Goal: Register for event/course

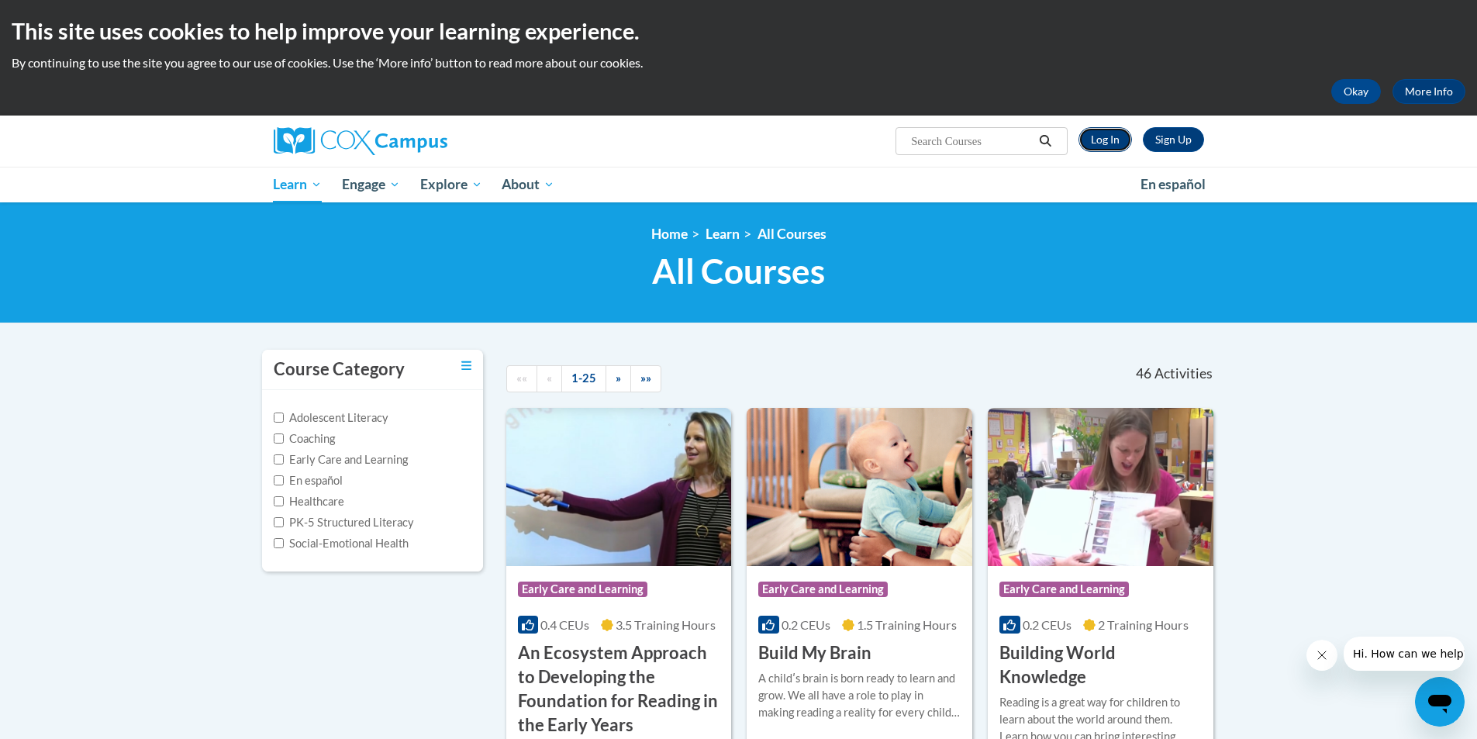
click at [1108, 136] on link "Log In" at bounding box center [1106, 139] width 54 height 25
click at [1184, 145] on link "Sign Up" at bounding box center [1173, 139] width 61 height 25
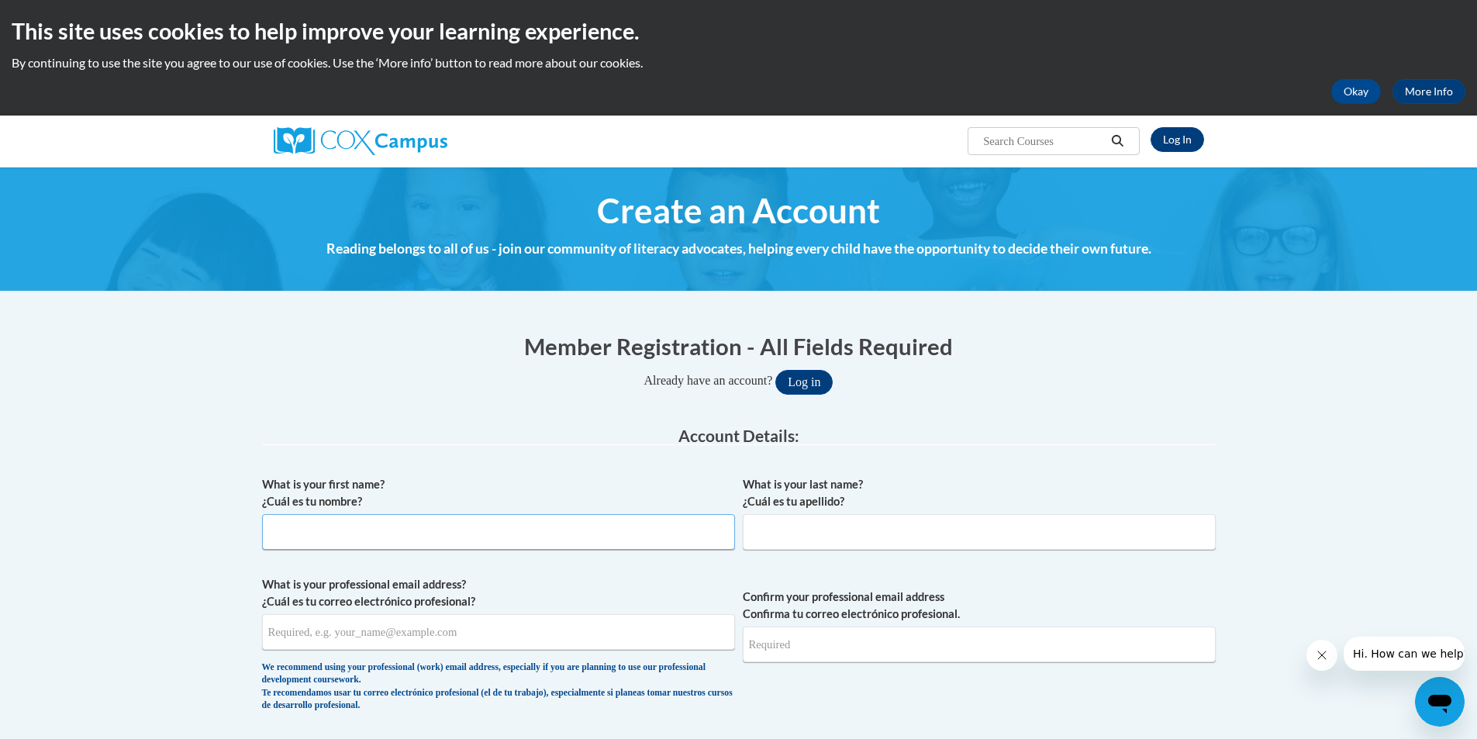
click at [346, 532] on input "What is your first name? ¿Cuál es tu nombre?" at bounding box center [498, 532] width 473 height 36
type input "Sha'Myra"
click at [803, 527] on input "What is your last name? ¿Cuál es tu apellido?" at bounding box center [979, 532] width 473 height 36
type input "Lunsford"
click at [321, 637] on input "What is your professional email address? ¿Cuál es tu correo electrónico profesi…" at bounding box center [498, 632] width 473 height 36
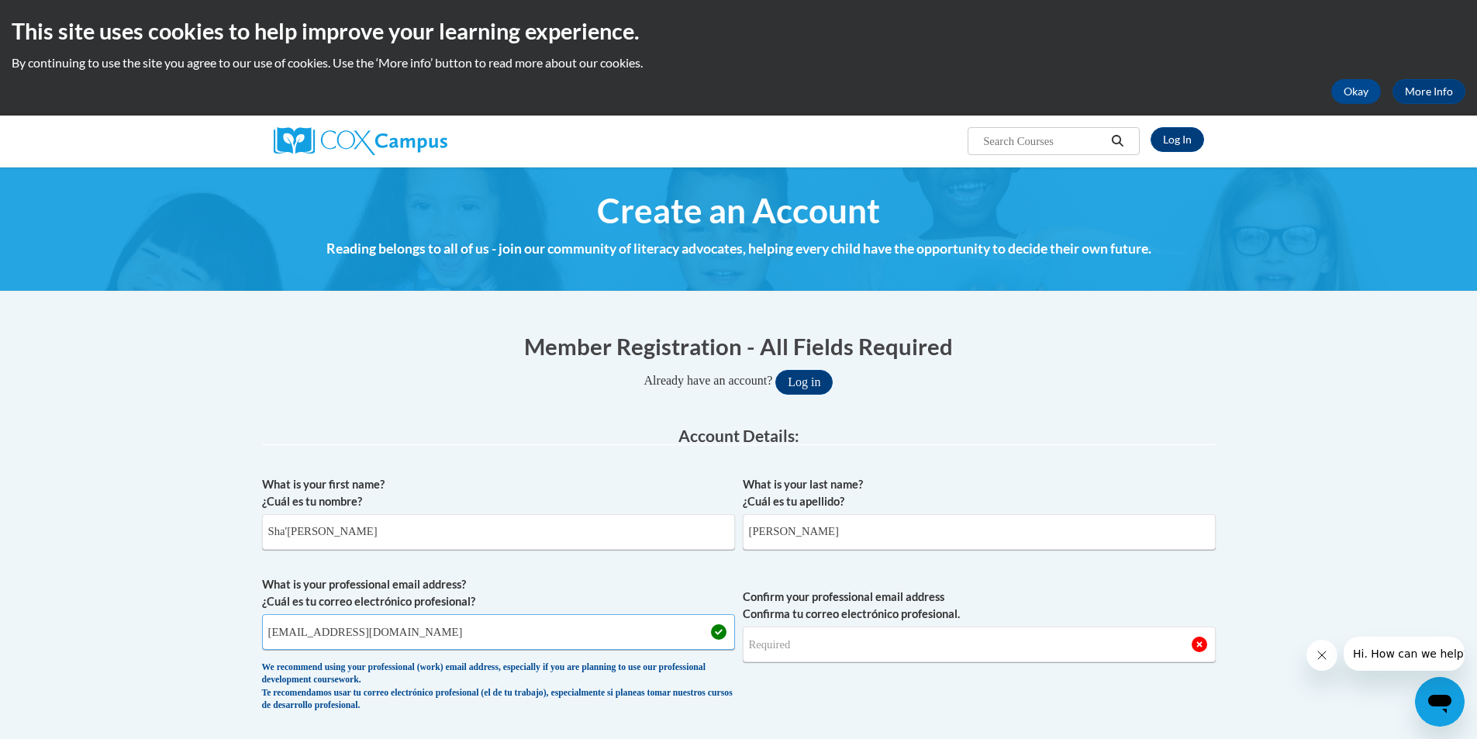
type input "slunsford@caosciotocounty.org"
click at [847, 647] on input "Confirm your professional email address Confirma tu correo electrónico profesio…" at bounding box center [979, 645] width 473 height 36
type input "slunsford@caosciotocounty.org"
click at [941, 527] on input "Lunsford" at bounding box center [979, 532] width 473 height 36
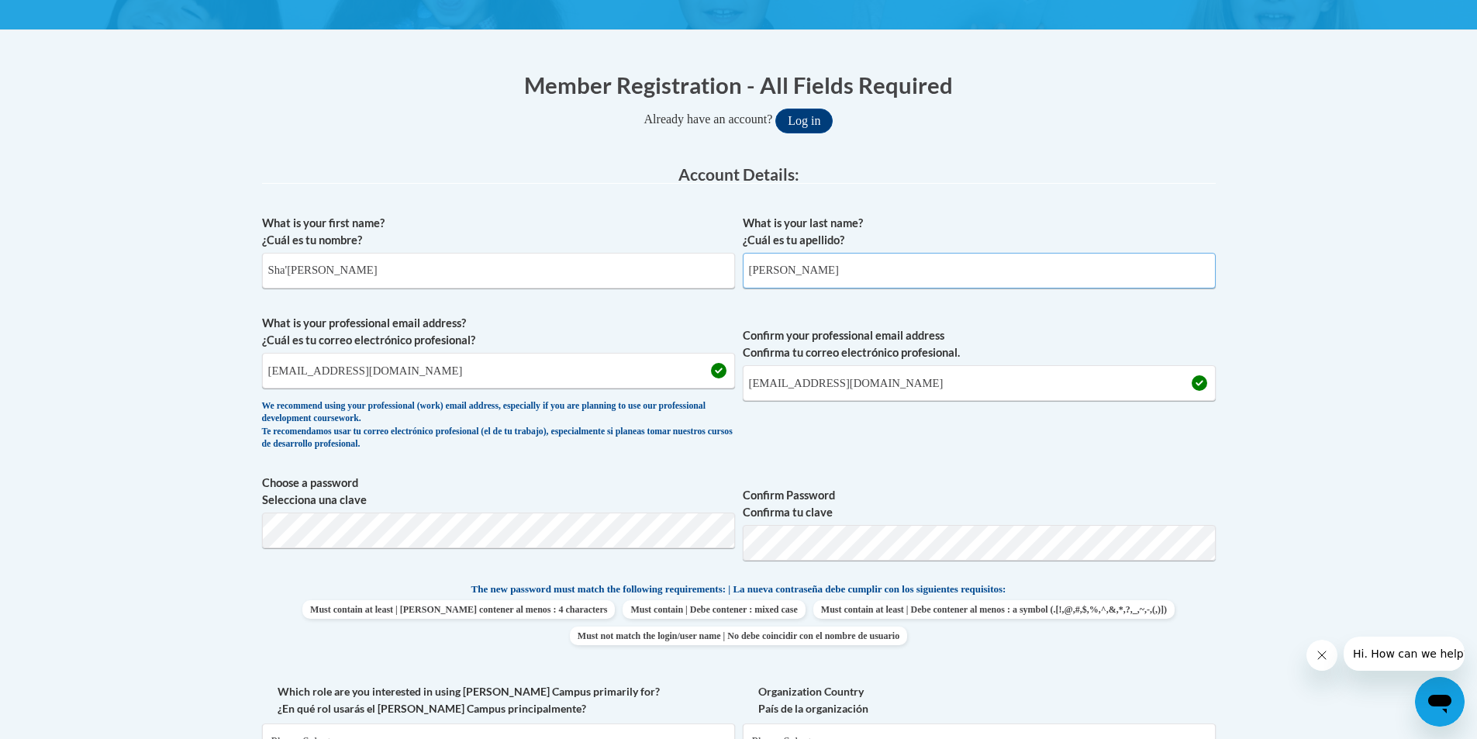
scroll to position [388, 0]
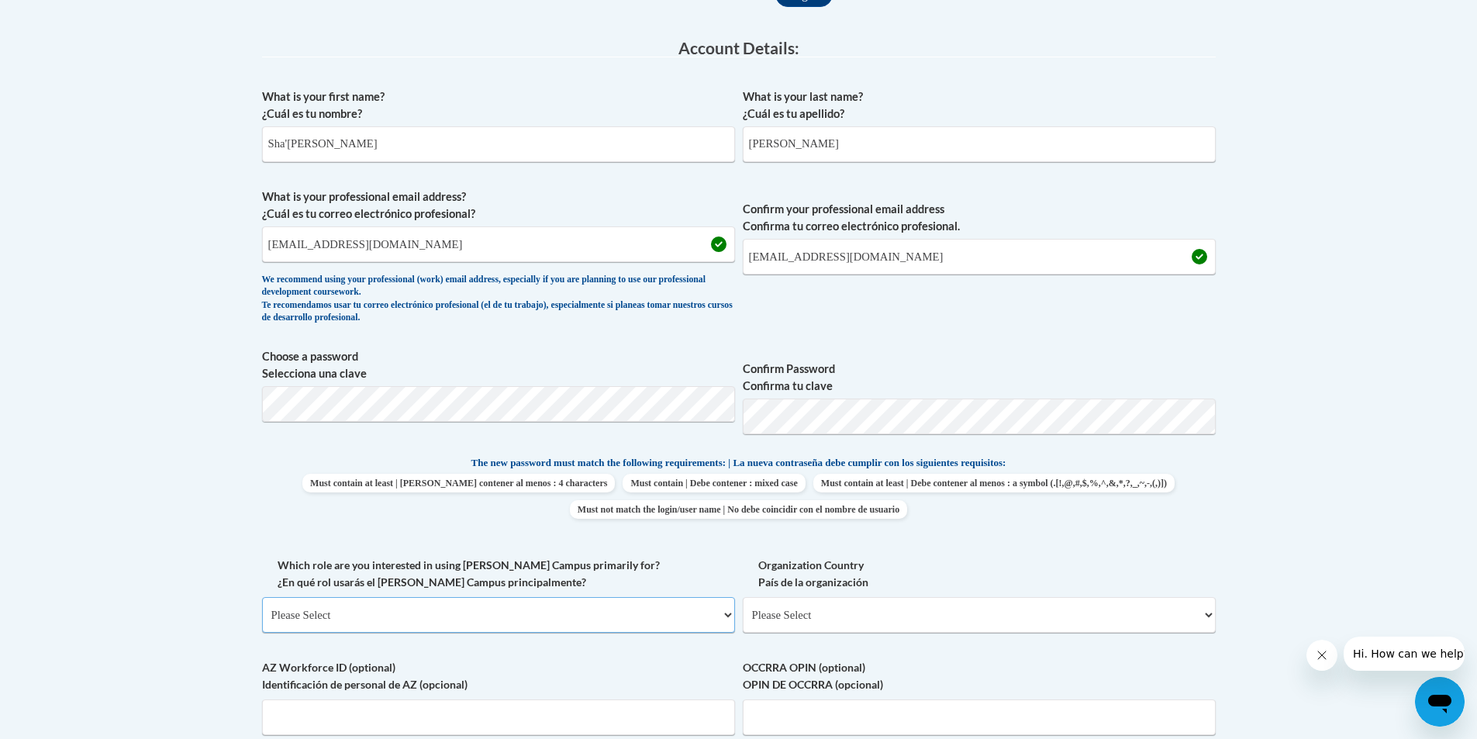
click at [590, 606] on select "Please Select College/University | Colegio/Universidad Community/Nonprofit Part…" at bounding box center [498, 615] width 473 height 36
click at [592, 613] on select "Please Select College/University | Colegio/Universidad Community/Nonprofit Part…" at bounding box center [498, 615] width 473 height 36
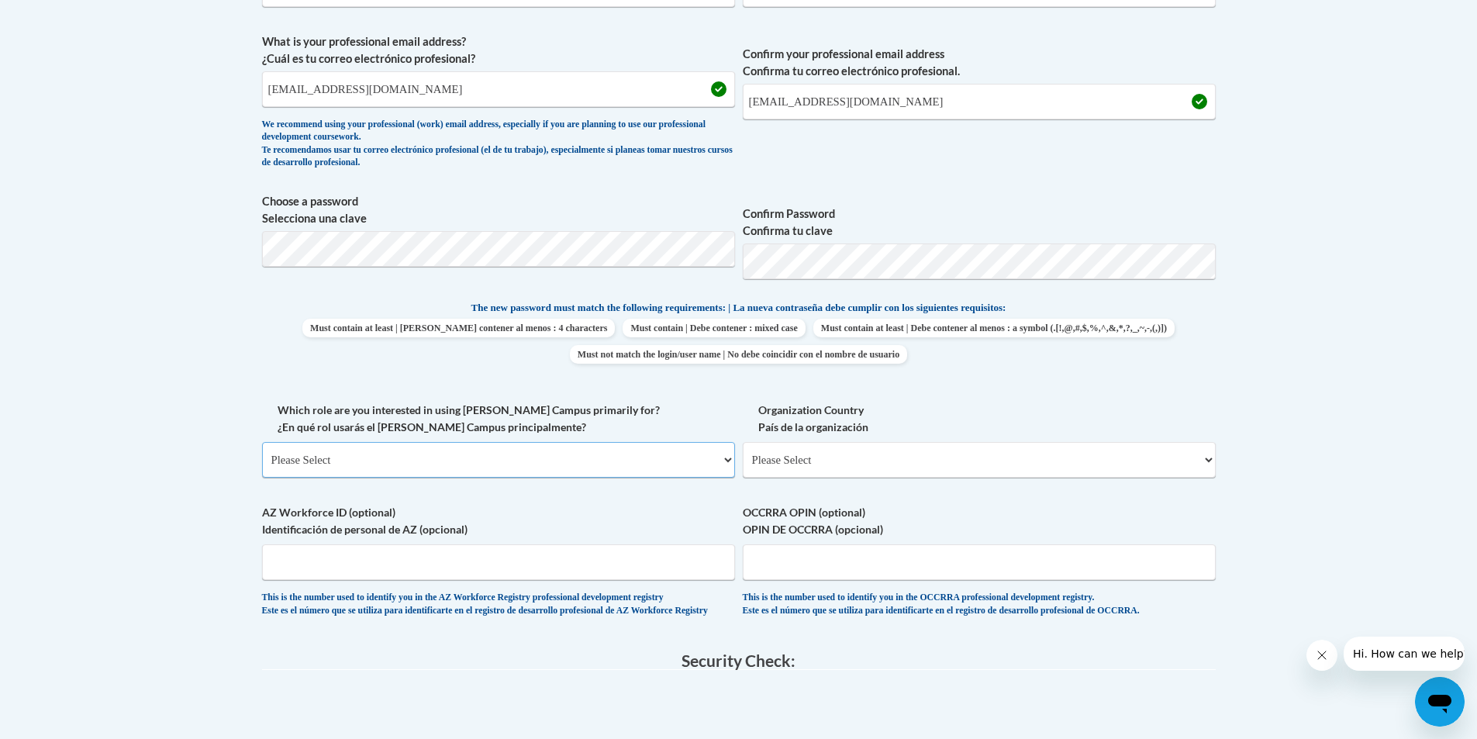
scroll to position [620, 0]
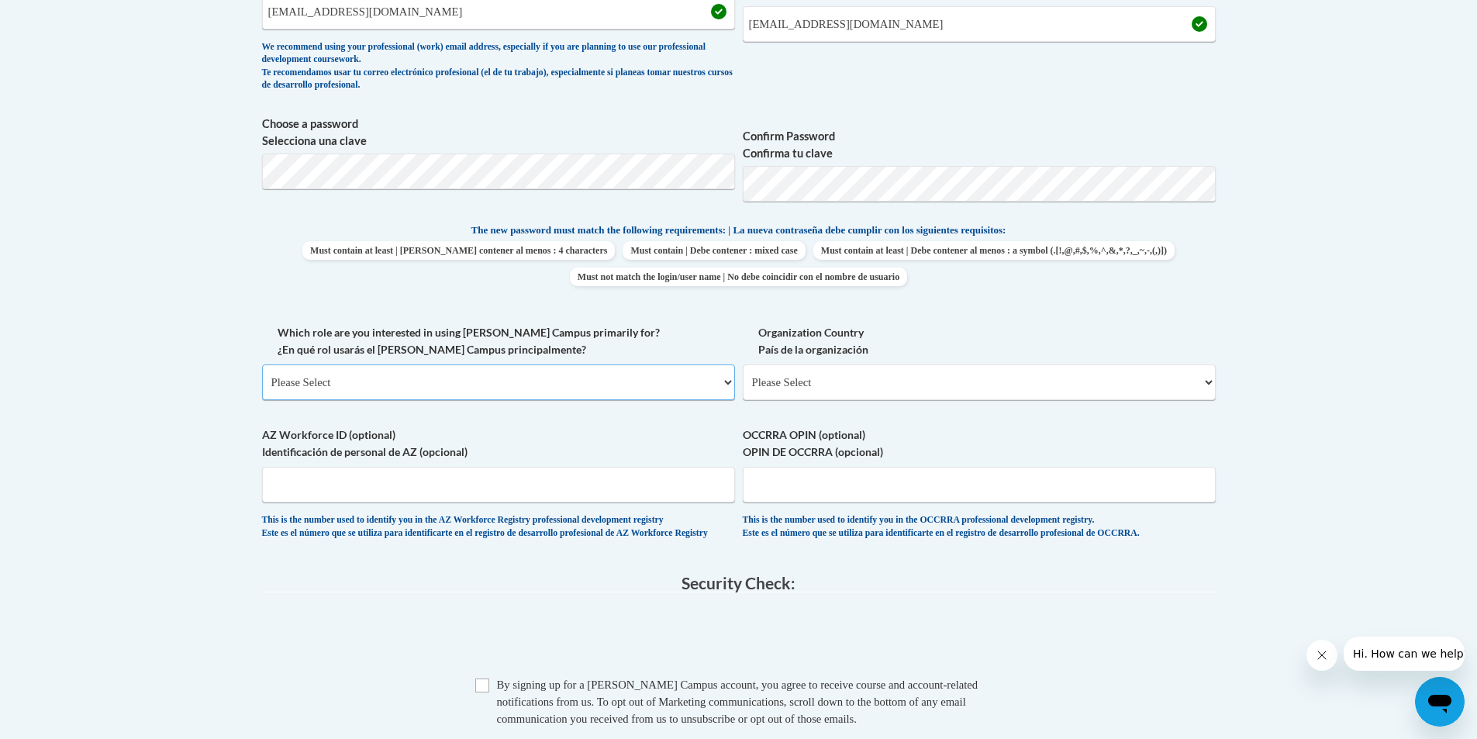
click at [723, 382] on select "Please Select College/University | Colegio/Universidad Community/Nonprofit Part…" at bounding box center [498, 382] width 473 height 36
select select "fbf2d438-af2f-41f8-98f1-81c410e29de3"
click at [262, 364] on select "Please Select College/University | Colegio/Universidad Community/Nonprofit Part…" at bounding box center [498, 382] width 473 height 36
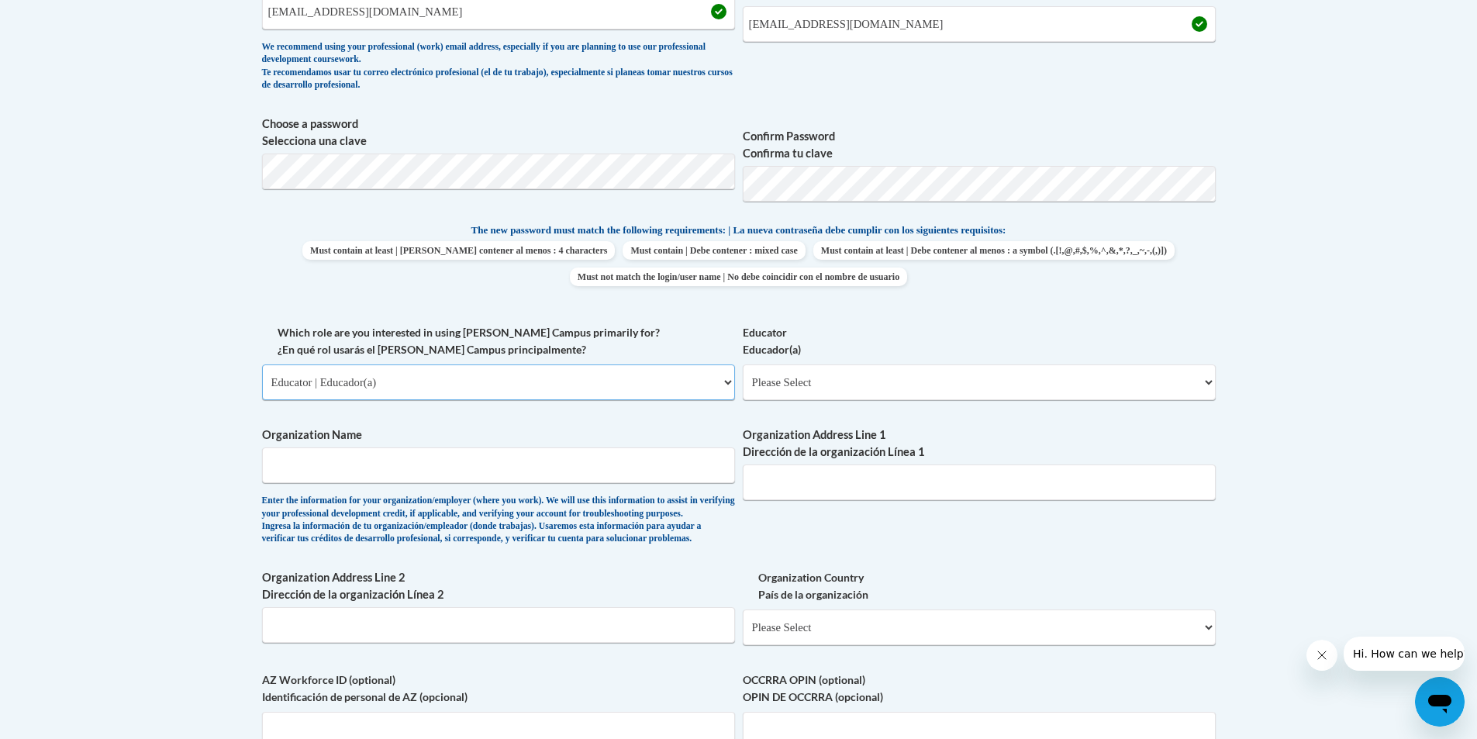
click at [698, 378] on select "Please Select College/University | Colegio/Universidad Community/Nonprofit Part…" at bounding box center [498, 382] width 473 height 36
click at [822, 381] on select "Please Select Early Learning/Daycare Teacher/Family Home Care Provider | Maestr…" at bounding box center [979, 382] width 473 height 36
select select "5e2af403-4f2c-4e49-a02f-103e55d7b75b"
click at [743, 364] on select "Please Select Early Learning/Daycare Teacher/Family Home Care Provider | Maestr…" at bounding box center [979, 382] width 473 height 36
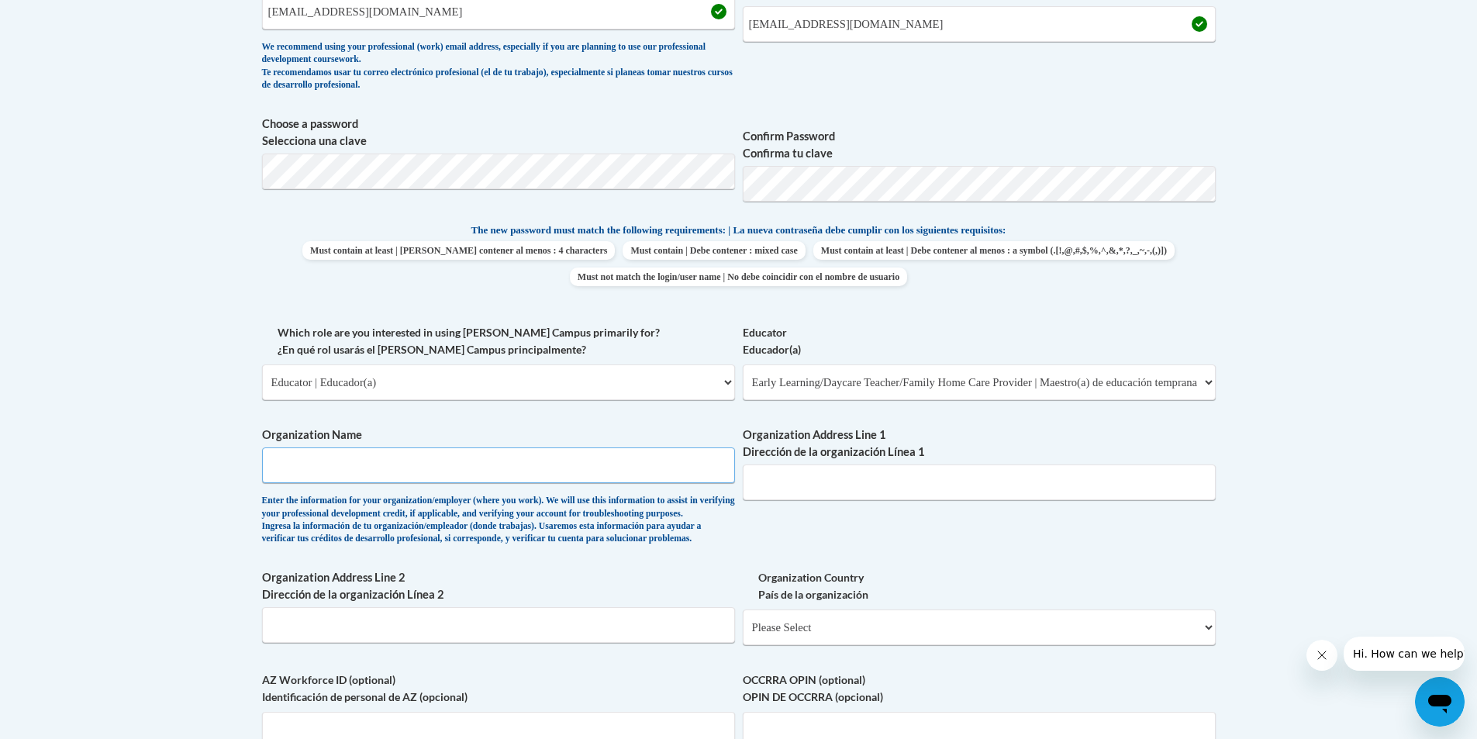
click at [585, 468] on input "Organization Name" at bounding box center [498, 465] width 473 height 36
type input "CAO Scioto County Early Head Start"
click at [798, 480] on input "Organization Address Line 1 Dirección de la organización Línea 1" at bounding box center [979, 482] width 473 height 36
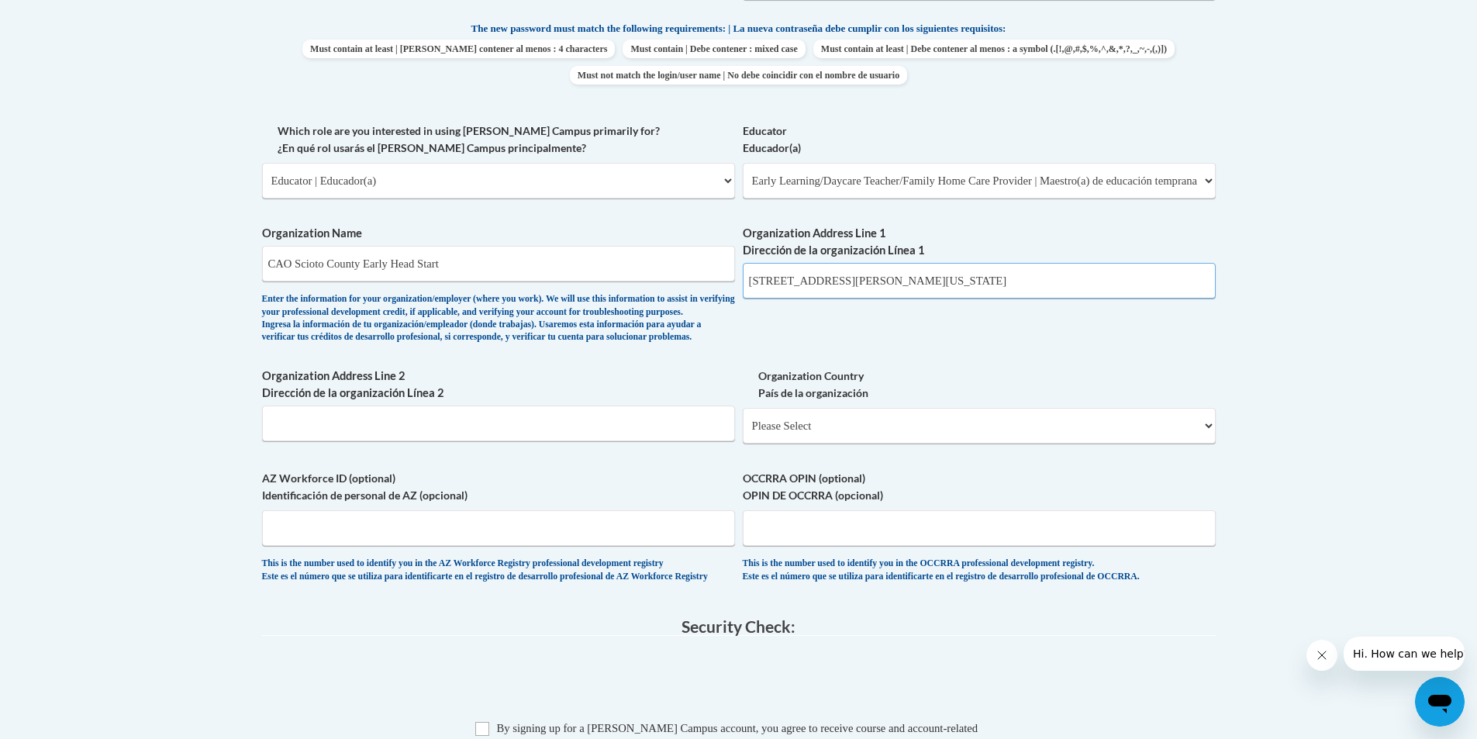
scroll to position [930, 0]
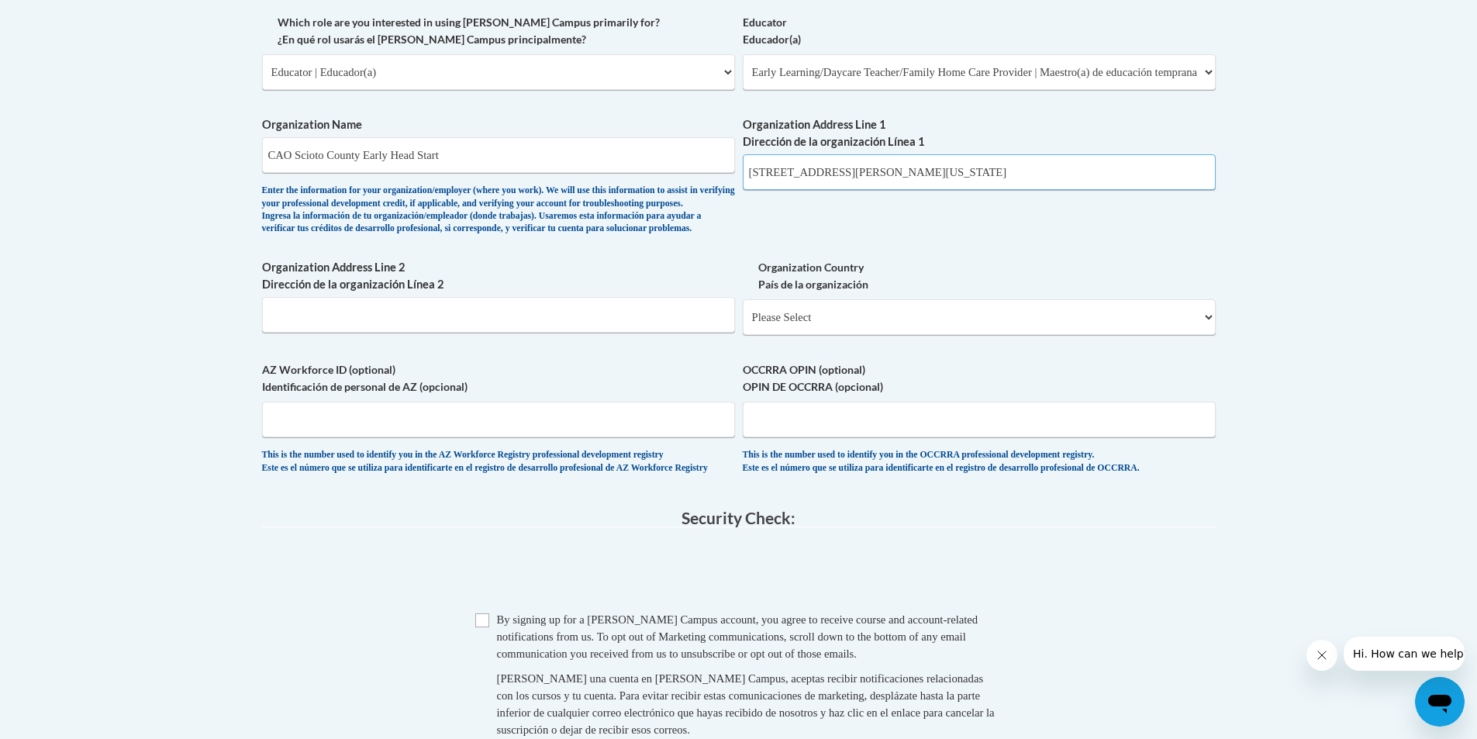
type input "1511 Hutchins St. Portsmouth Ohio 45662"
click at [785, 437] on input "OCCRRA OPIN (optional) OPIN DE OCCRRA (opcional)" at bounding box center [979, 420] width 473 height 36
click at [754, 437] on input "OCCRRA OPIN (optional) OPIN DE OCCRRA (opcional)" at bounding box center [979, 420] width 473 height 36
type input "1133-3114"
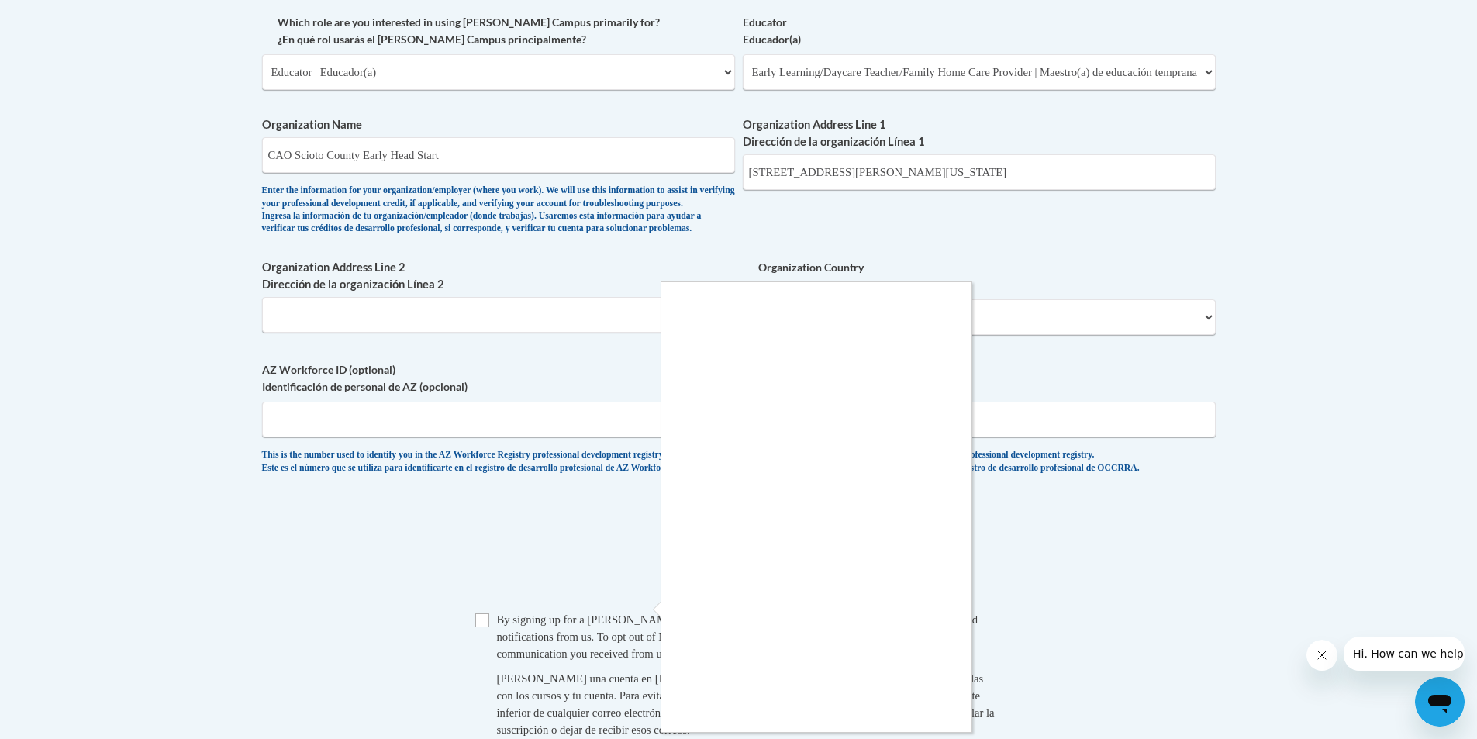
click at [482, 660] on div at bounding box center [738, 369] width 1477 height 739
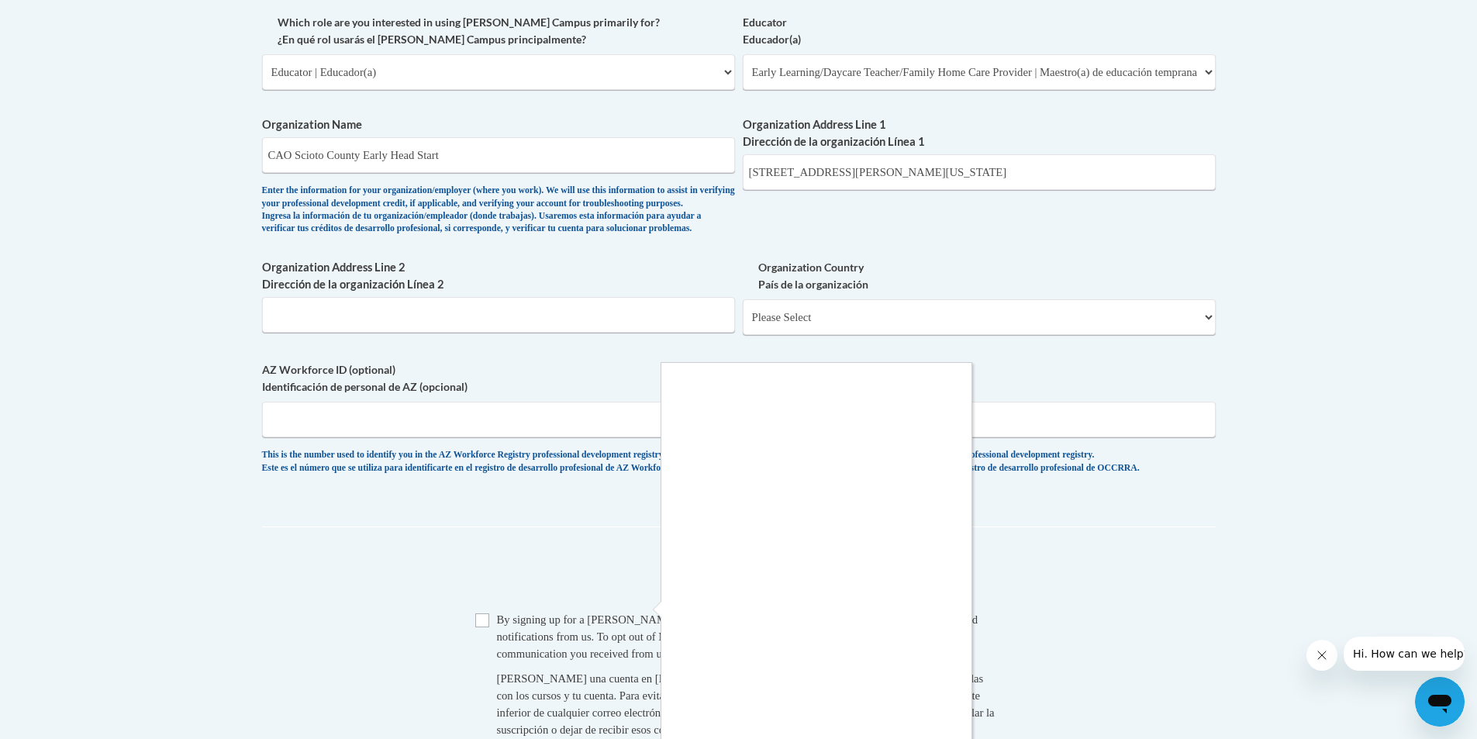
scroll to position [1086, 0]
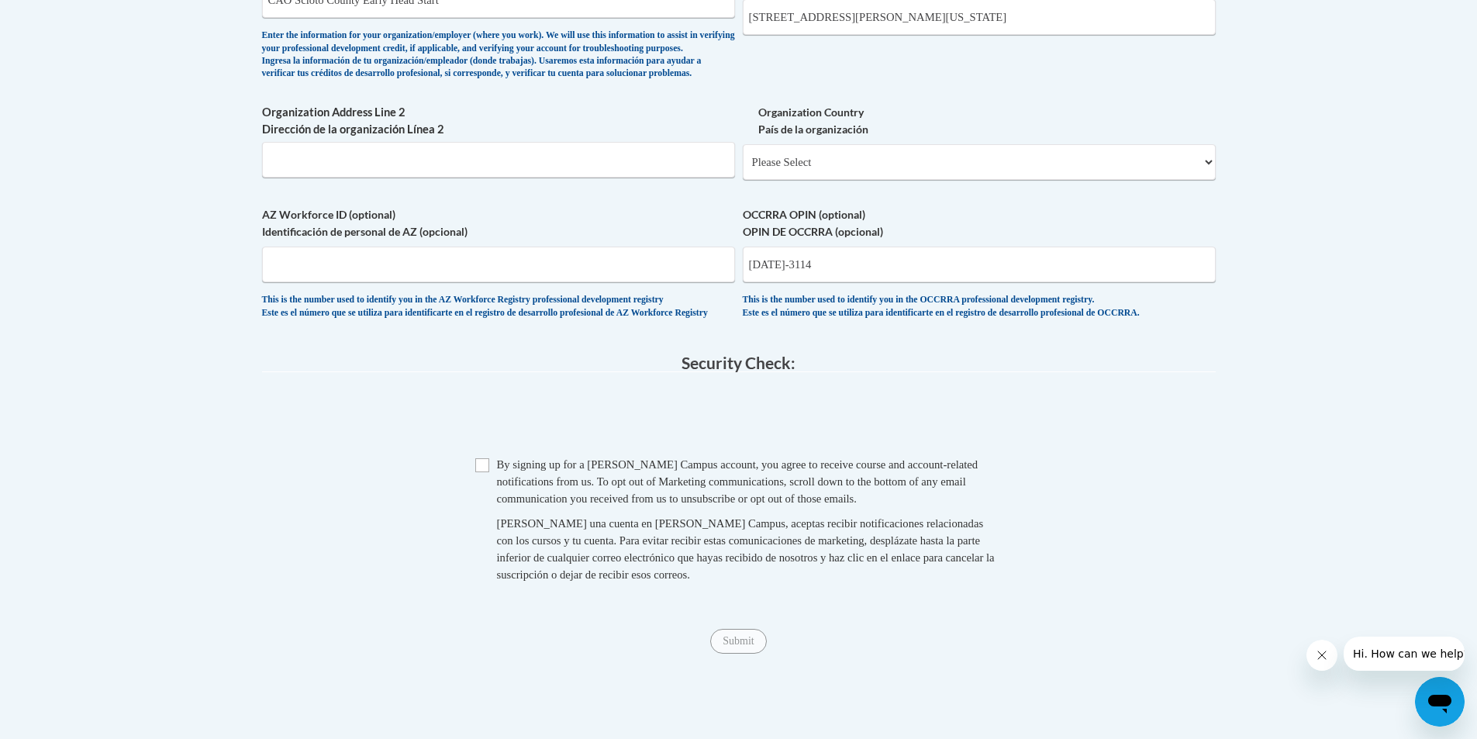
click at [490, 509] on span "Checkbox By signing up for a Cox Campus account, you agree to receive course an…" at bounding box center [738, 527] width 527 height 143
click at [486, 472] on input "Checkbox" at bounding box center [482, 465] width 14 height 14
checkbox input "true"
click at [734, 654] on input "Submit" at bounding box center [738, 641] width 56 height 25
click at [806, 179] on select "Please Select United States | Estados Unidos Outside of the United States | Fue…" at bounding box center [979, 162] width 473 height 36
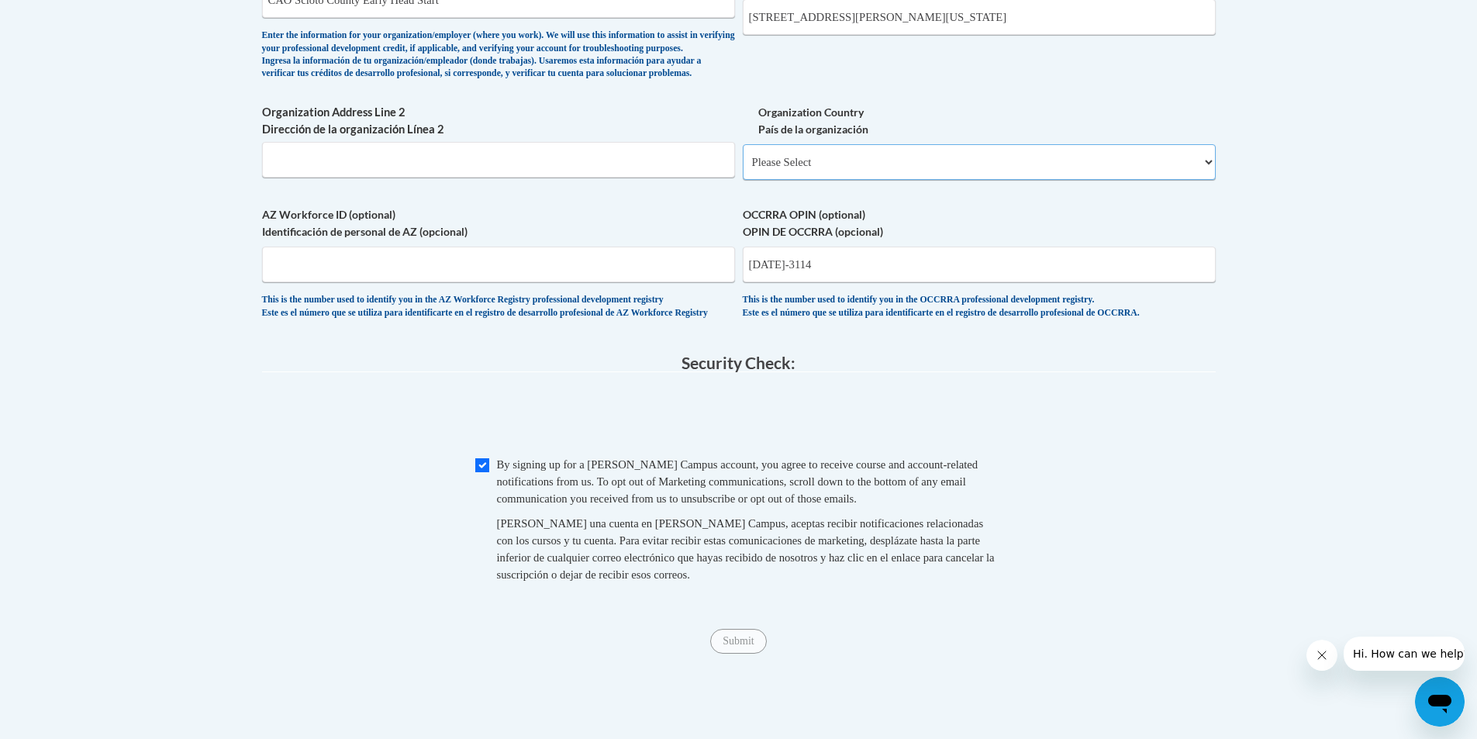
select select "ad49bcad-a171-4b2e-b99c-48b446064914"
click at [743, 169] on select "Please Select United States | Estados Unidos Outside of the United States | Fue…" at bounding box center [979, 162] width 473 height 36
select select
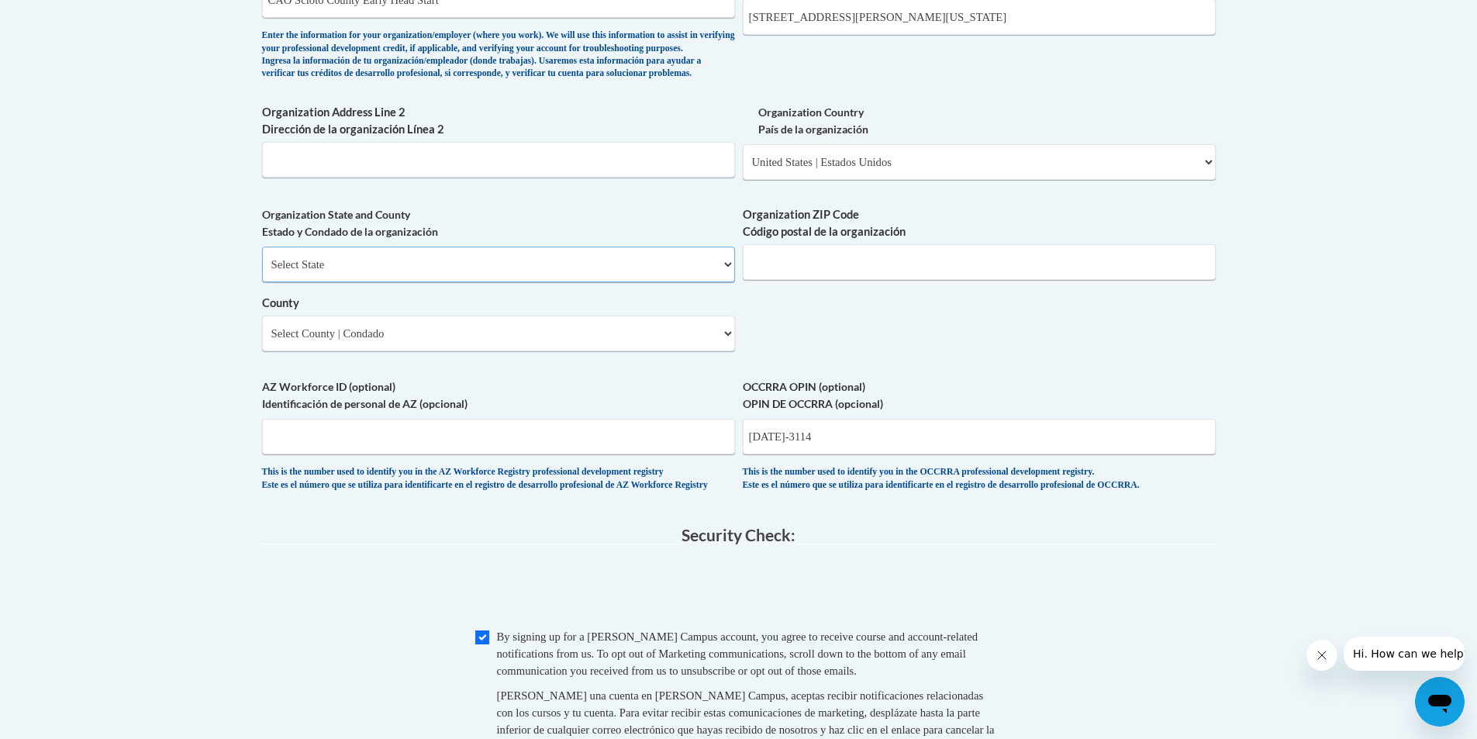
click at [628, 282] on select "Select State Alabama Alaska Arizona Arkansas California Colorado Connecticut De…" at bounding box center [498, 265] width 473 height 36
select select "Ohio"
click at [262, 272] on select "Select State Alabama Alaska Arizona Arkansas California Colorado Connecticut De…" at bounding box center [498, 265] width 473 height 36
click at [764, 280] on input "Organization ZIP Code Código postal de la organización" at bounding box center [979, 262] width 473 height 36
type input "45662"
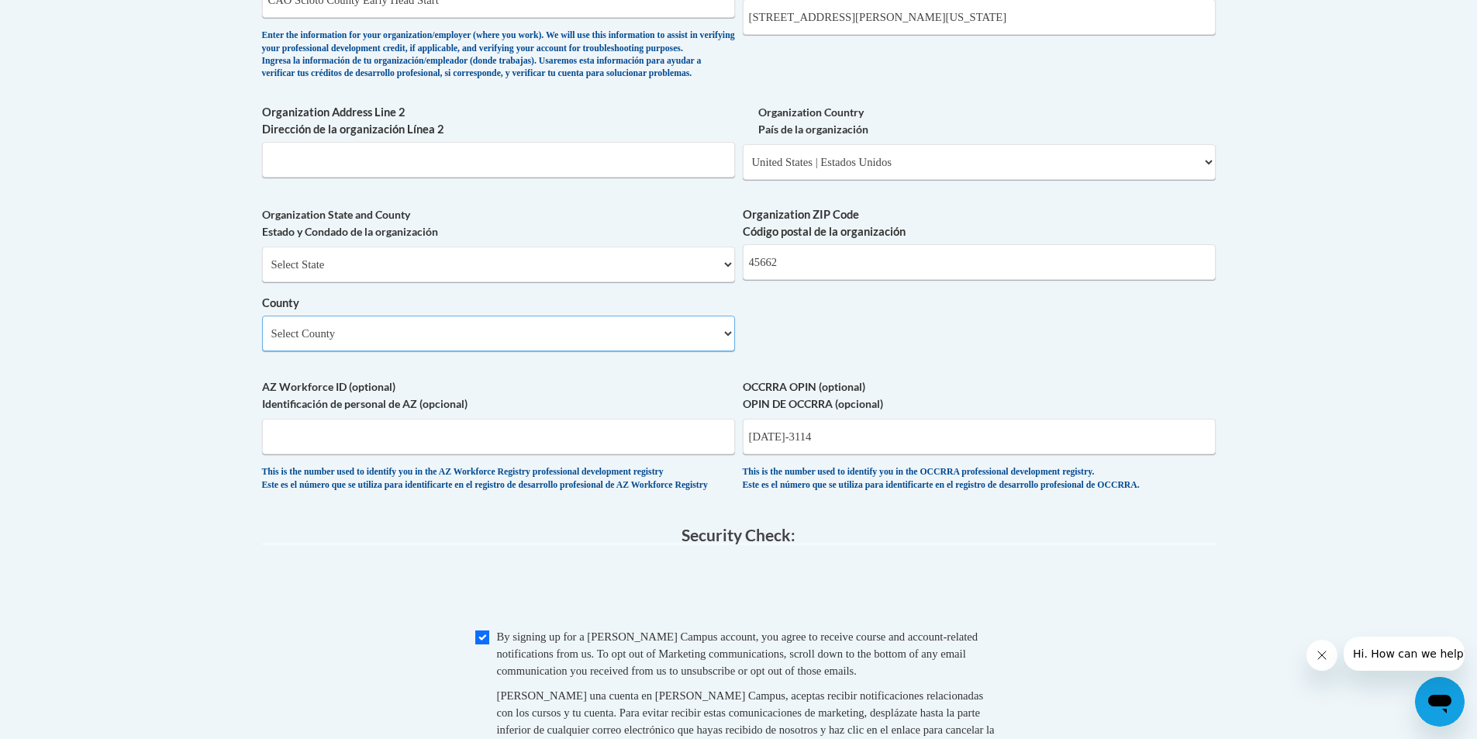
click at [690, 351] on select "Select County Adams Allen Ashland Ashtabula Athens Auglaize Belmont Brown Butle…" at bounding box center [498, 334] width 473 height 36
select select "Scioto"
click at [262, 341] on select "Select County Adams Allen Ashland Ashtabula Athens Auglaize Belmont Brown Butle…" at bounding box center [498, 334] width 473 height 36
click at [635, 454] on input "AZ Workforce ID (optional) Identificación de personal de AZ (opcional)" at bounding box center [498, 437] width 473 height 36
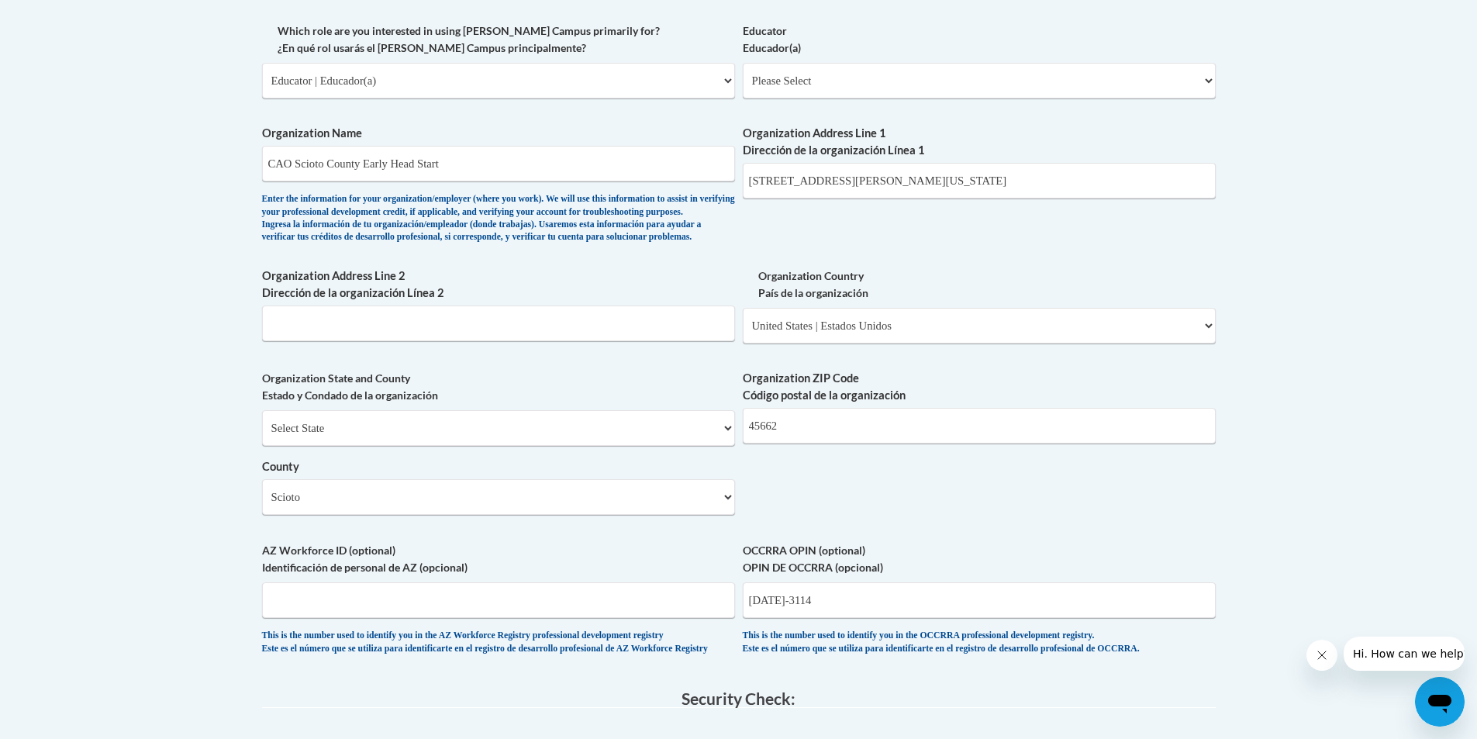
scroll to position [970, 0]
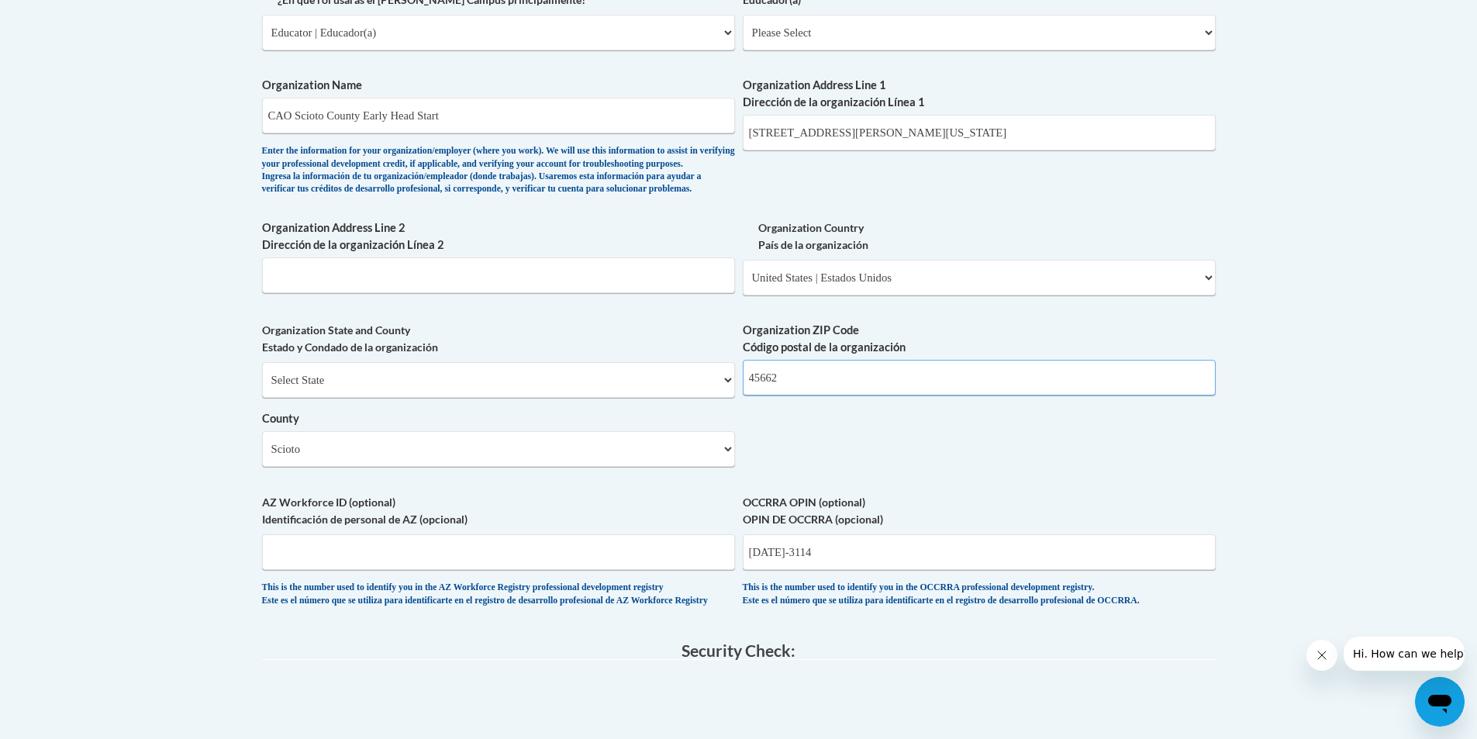
click at [911, 395] on input "45662" at bounding box center [979, 378] width 473 height 36
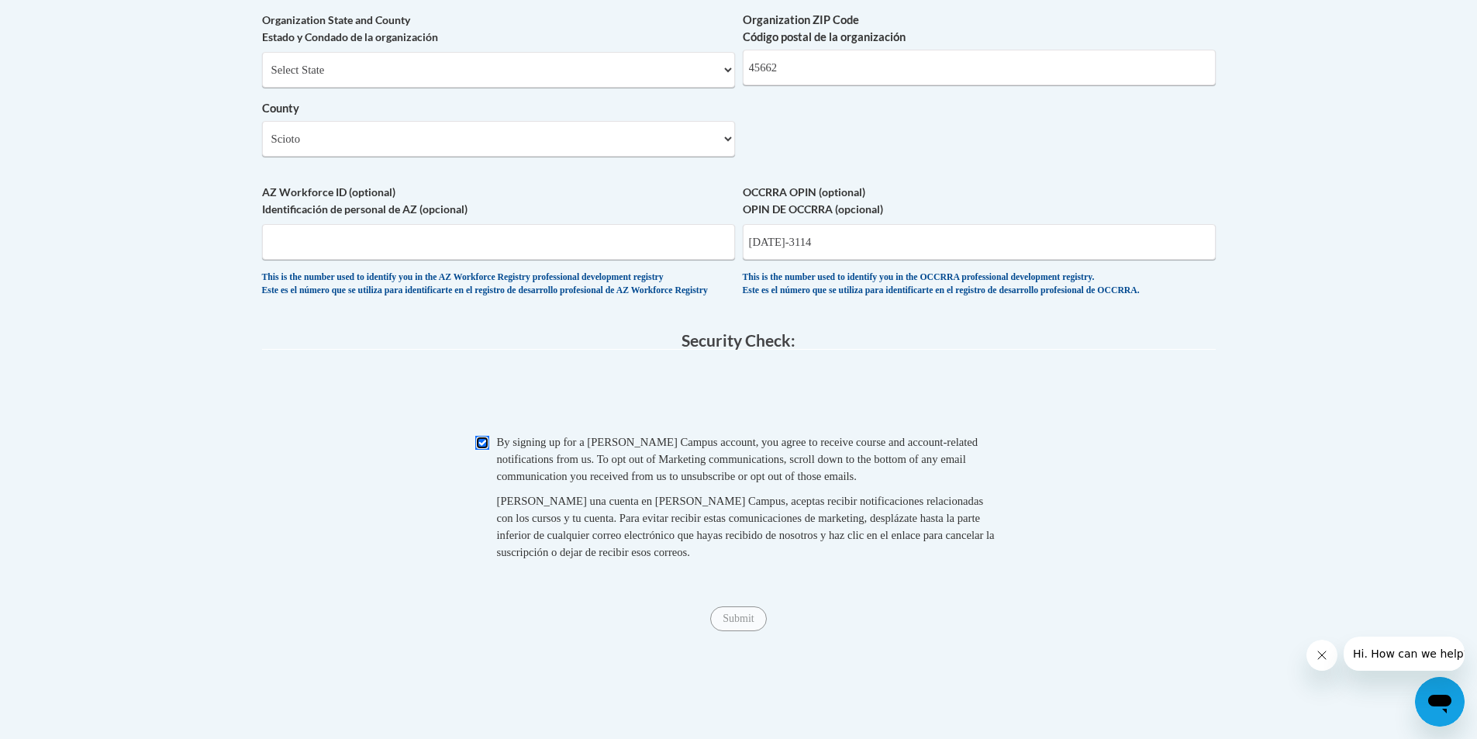
click at [480, 450] on input "Checkbox" at bounding box center [482, 443] width 14 height 14
checkbox input "true"
click at [740, 631] on input "Submit" at bounding box center [738, 618] width 56 height 25
click at [751, 631] on input "Submit" at bounding box center [738, 618] width 56 height 25
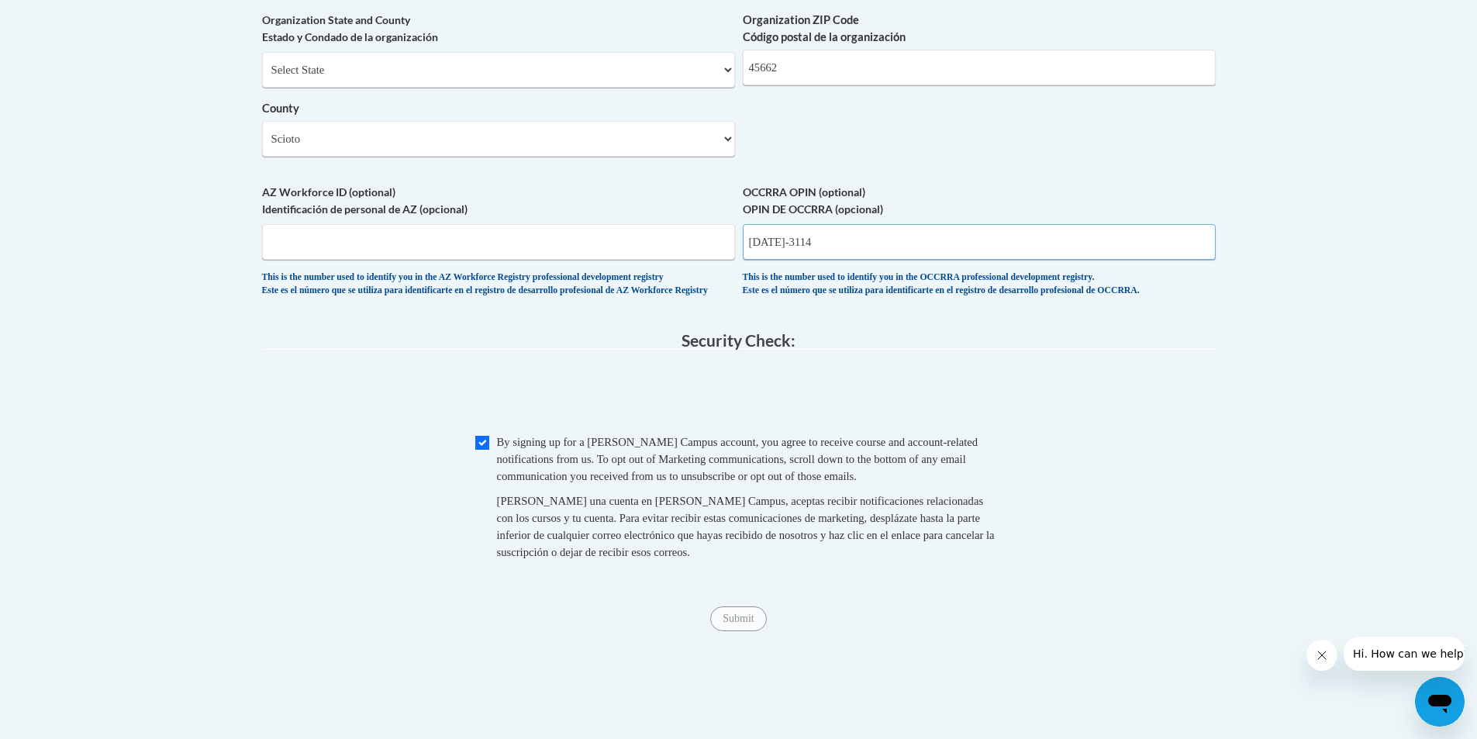
click at [830, 260] on input "1133-3114" at bounding box center [979, 242] width 473 height 36
click at [777, 260] on input "1133-3114" at bounding box center [979, 242] width 473 height 36
click at [744, 631] on input "Submit" at bounding box center [738, 618] width 56 height 25
click at [730, 631] on input "Submit" at bounding box center [738, 618] width 56 height 25
click at [1109, 350] on legend "Security Check:" at bounding box center [739, 341] width 954 height 18
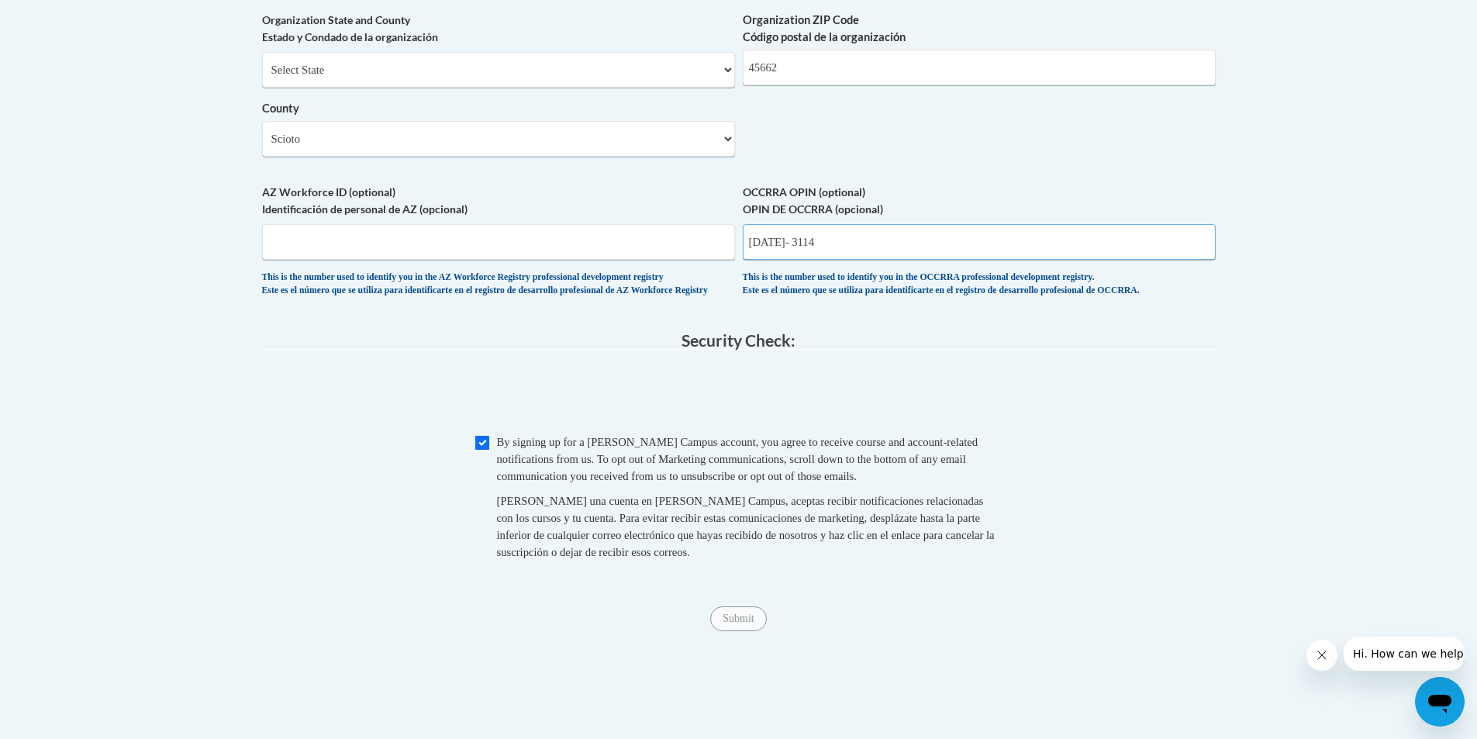
click at [780, 260] on input "1133- 3114" at bounding box center [979, 242] width 473 height 36
type input "1133-3114"
click at [487, 450] on input "Checkbox" at bounding box center [482, 443] width 14 height 14
checkbox input "true"
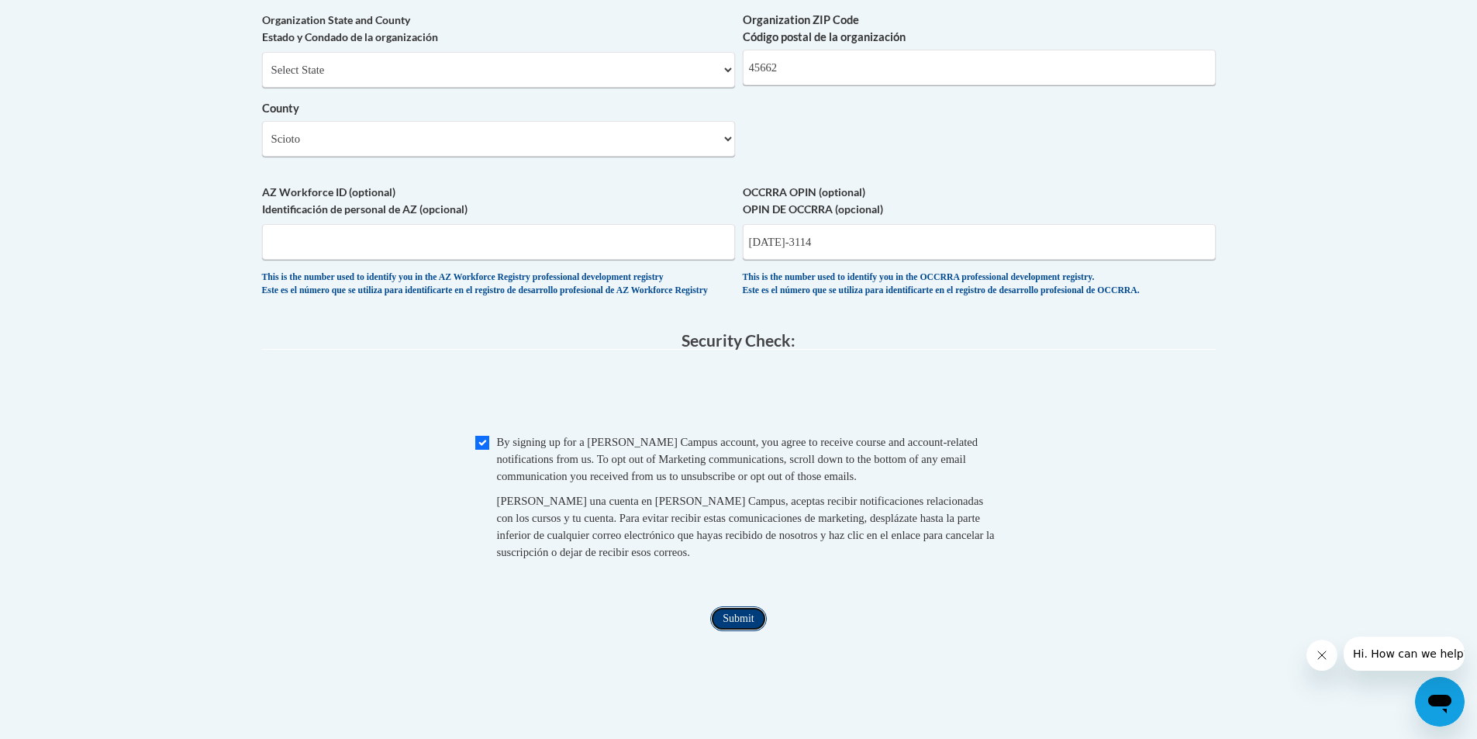
click at [758, 631] on input "Submit" at bounding box center [738, 618] width 56 height 25
click at [717, 631] on input "Submit" at bounding box center [738, 618] width 56 height 25
type input "11333114"
click at [729, 631] on input "Submit" at bounding box center [738, 618] width 56 height 25
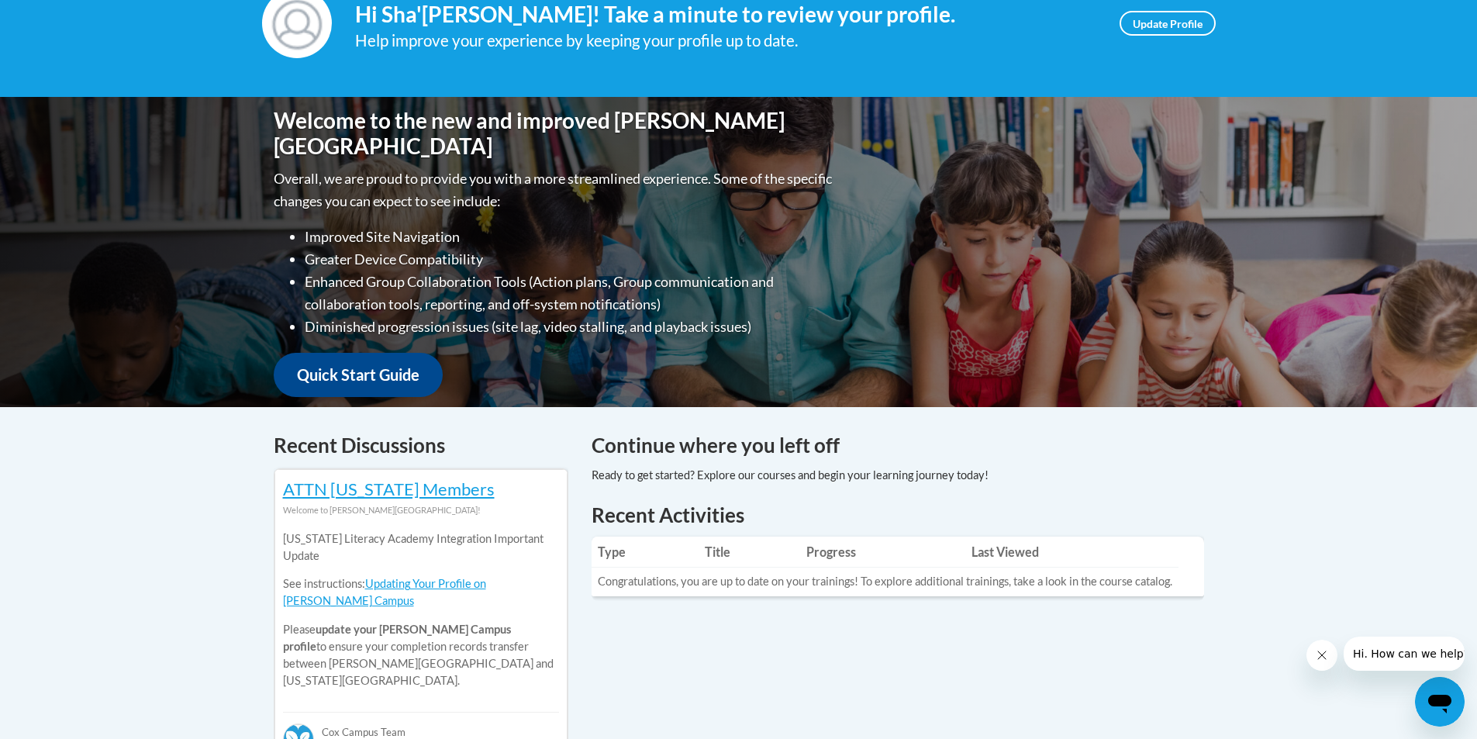
scroll to position [246, 0]
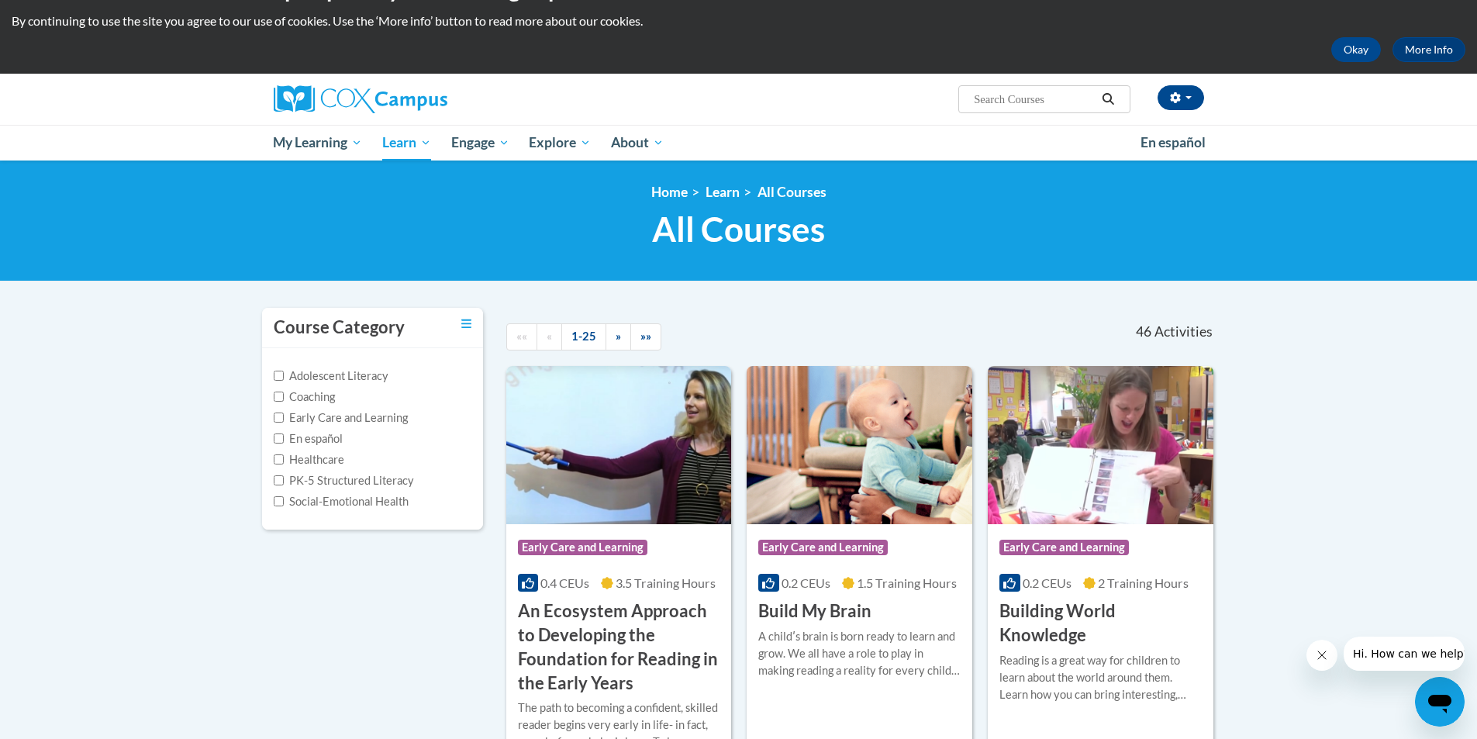
scroll to position [78, 0]
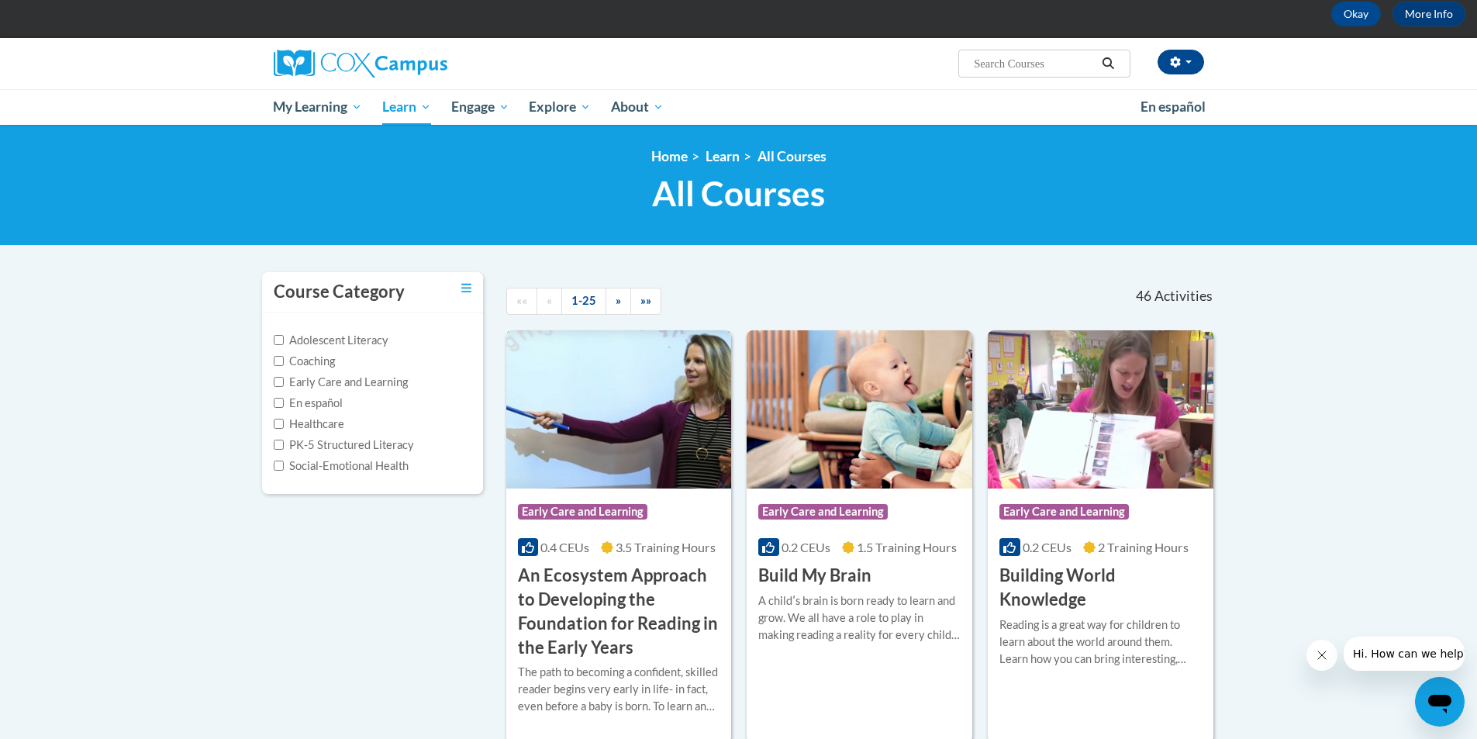
click at [600, 441] on img at bounding box center [619, 409] width 226 height 158
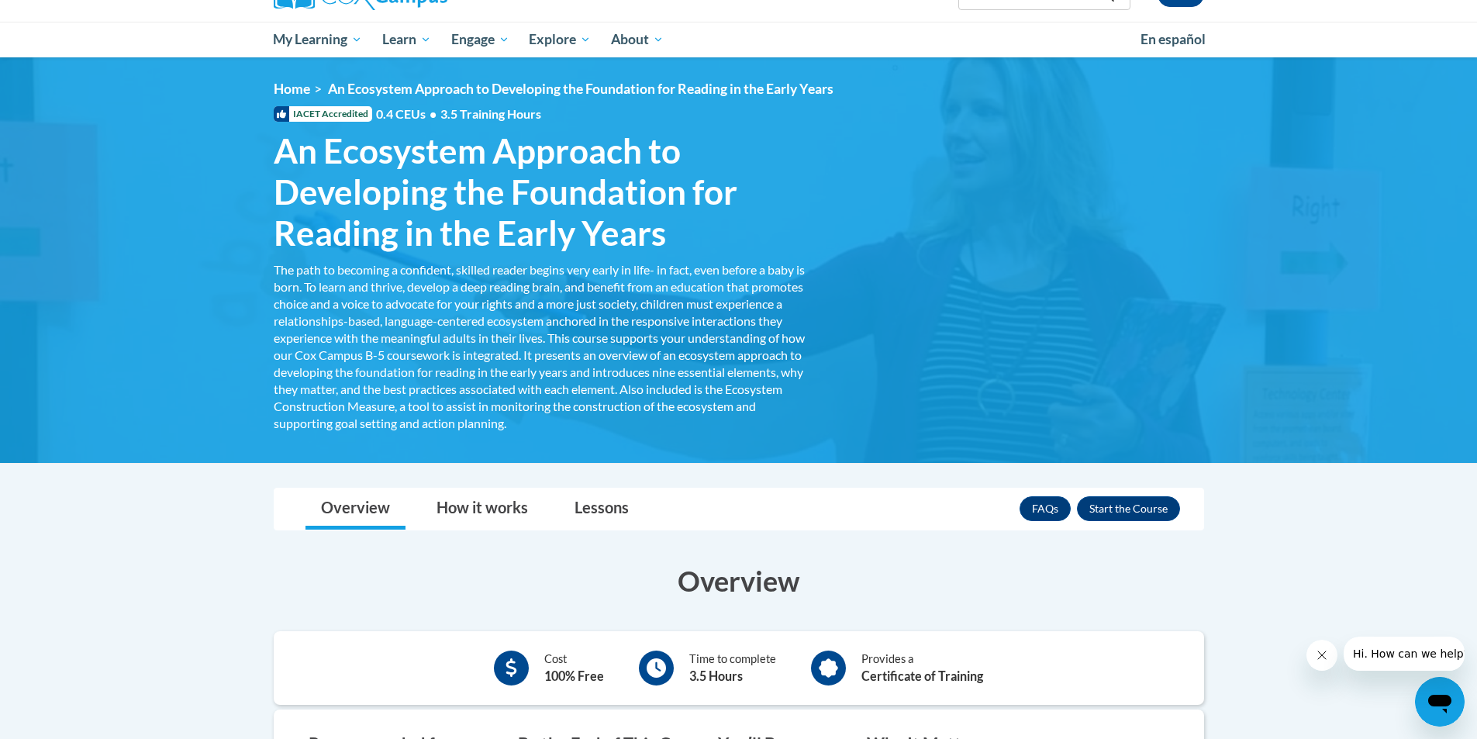
scroll to position [155, 0]
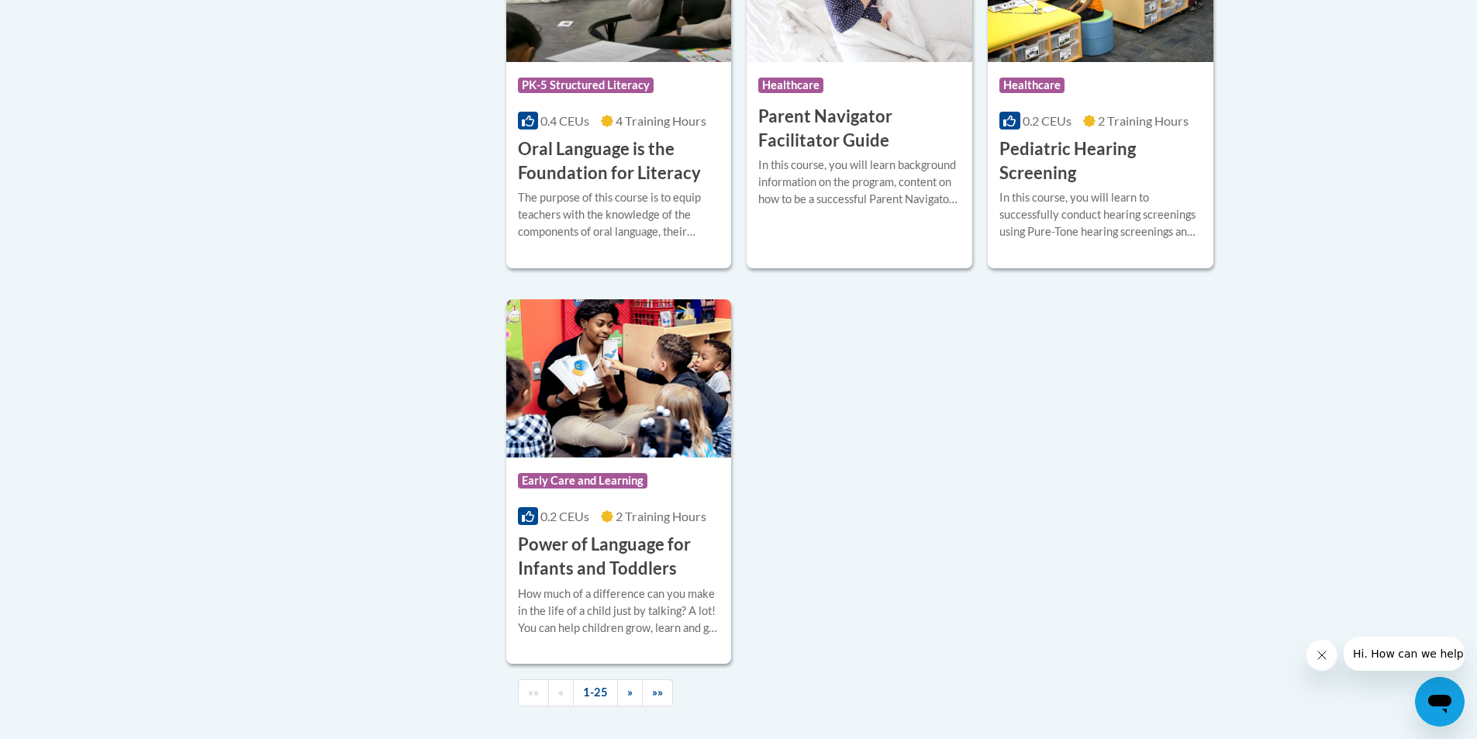
scroll to position [3489, 0]
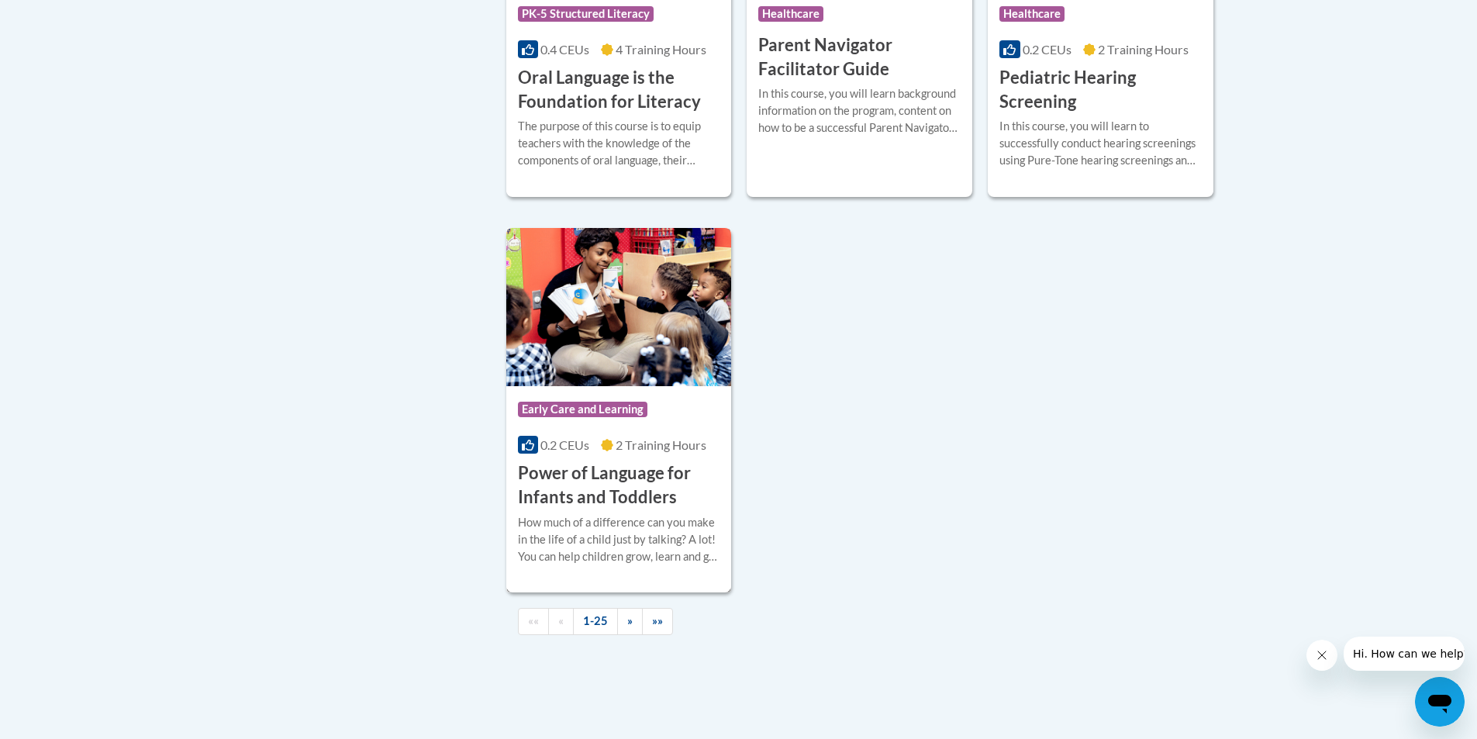
click at [627, 502] on h3 "Power of Language for Infants and Toddlers" at bounding box center [619, 485] width 202 height 48
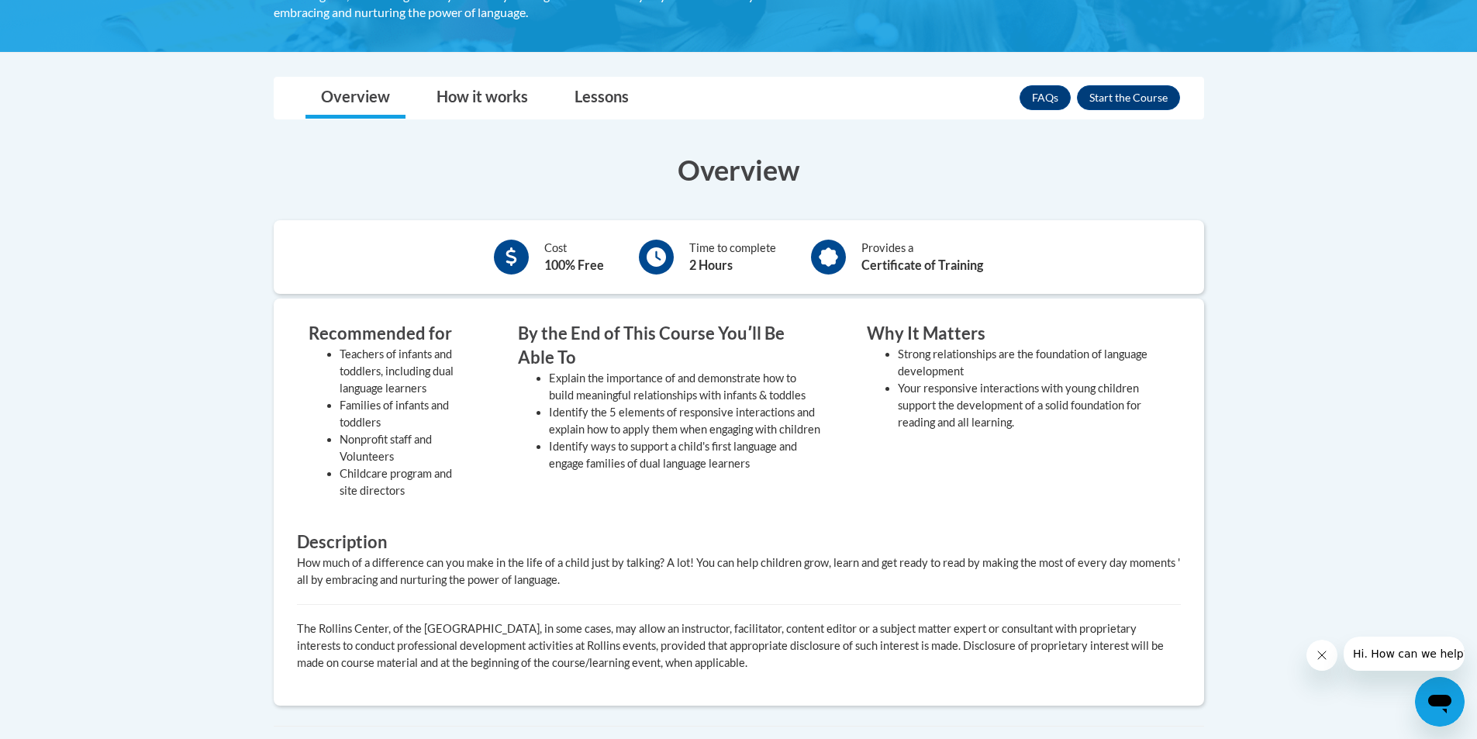
scroll to position [388, 0]
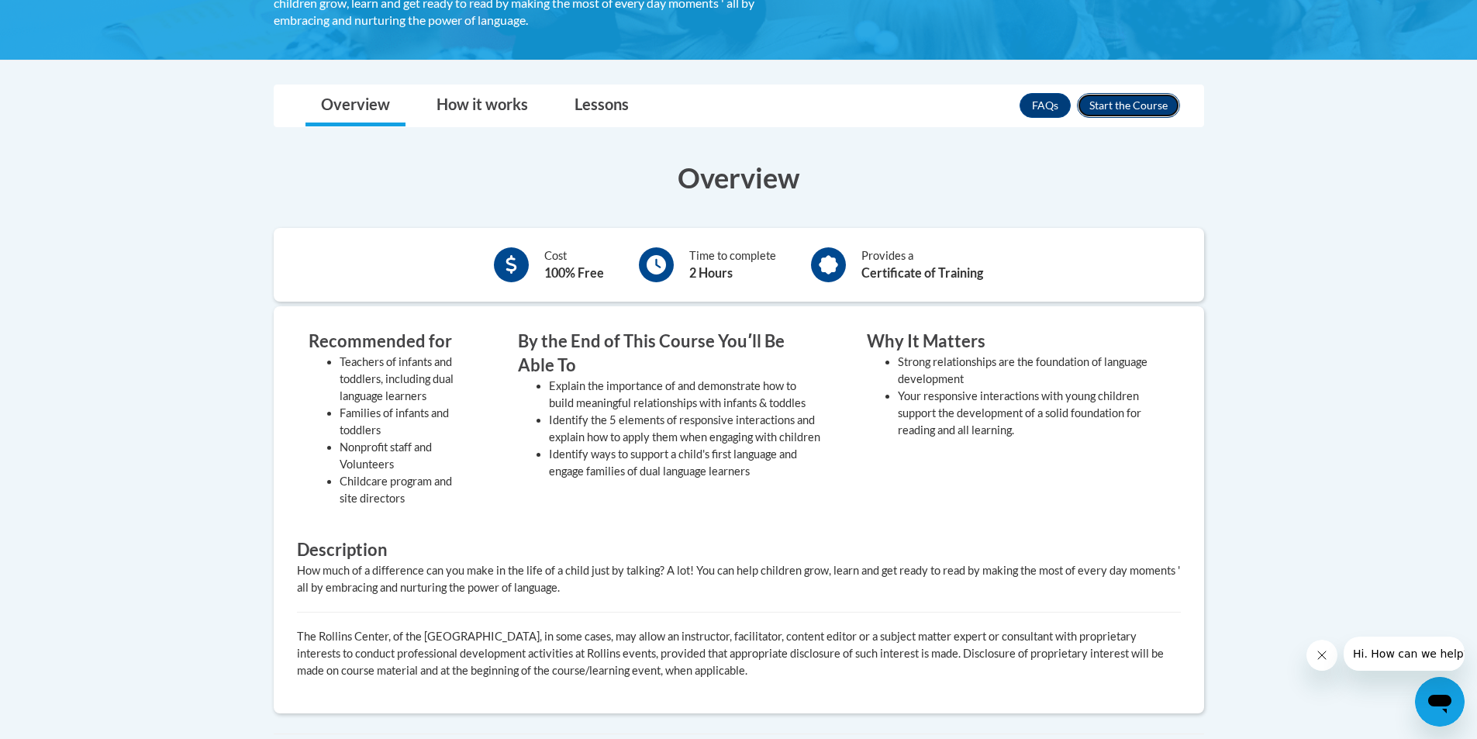
click at [1126, 95] on button "Enroll" at bounding box center [1128, 105] width 103 height 25
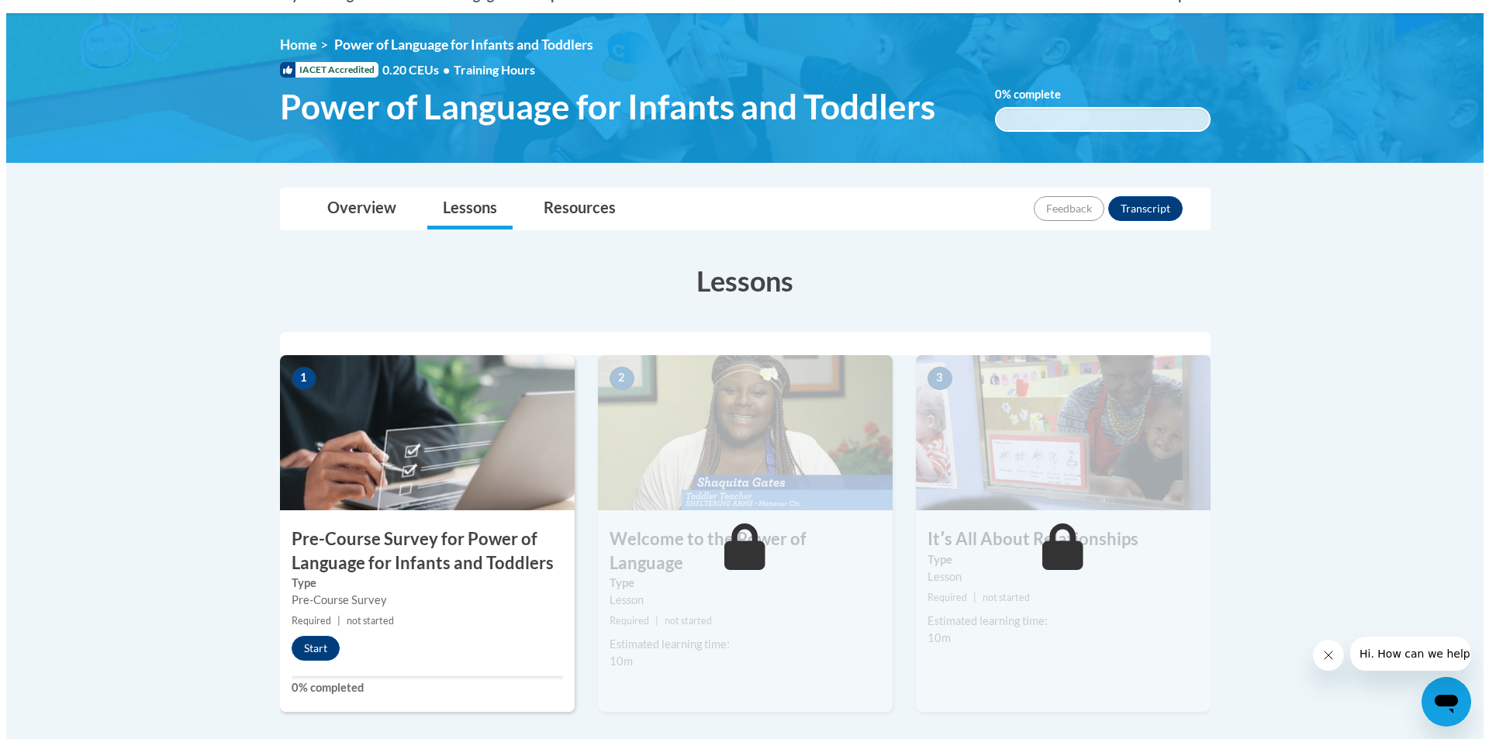
scroll to position [233, 0]
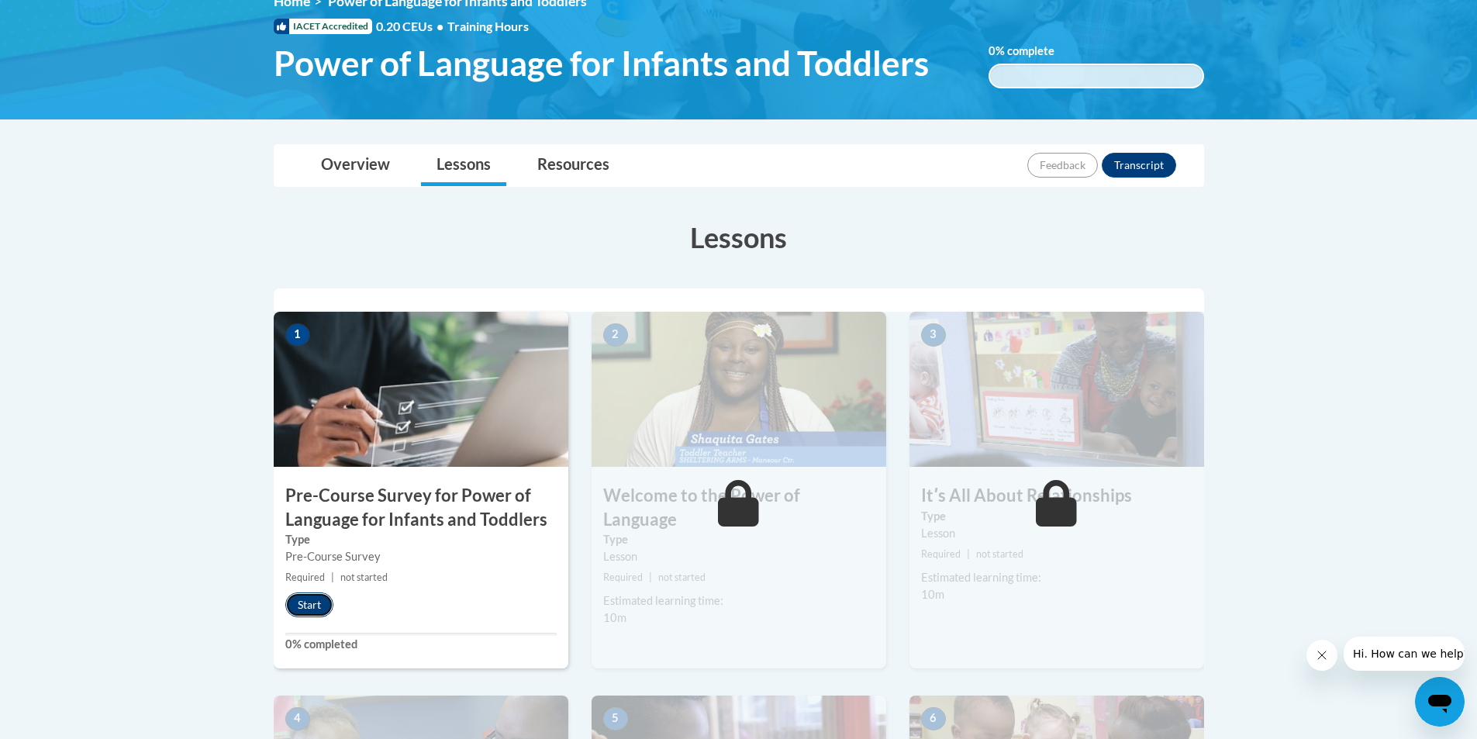
click at [319, 604] on button "Start" at bounding box center [309, 604] width 48 height 25
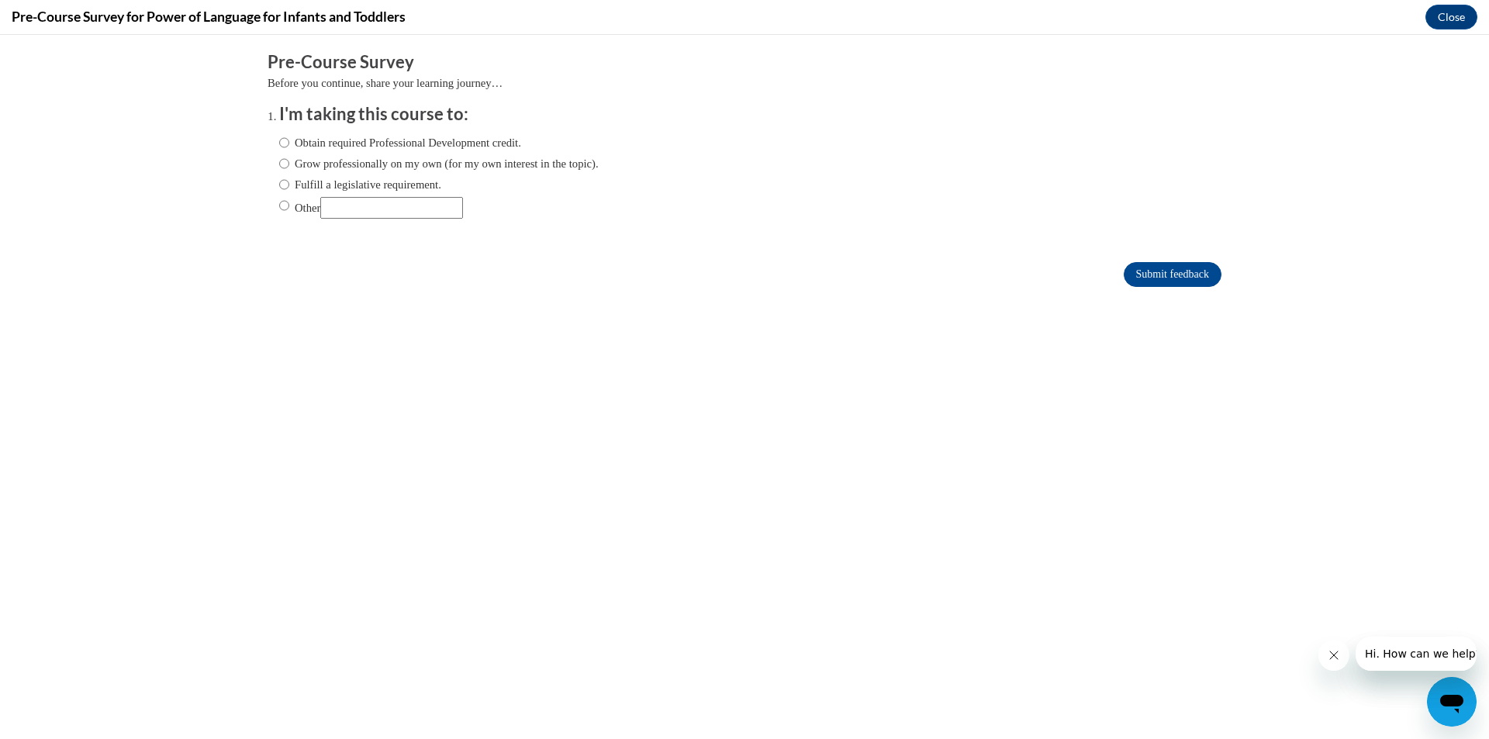
scroll to position [0, 0]
click at [385, 140] on label "Obtain required Professional Development credit." at bounding box center [400, 142] width 242 height 17
click at [289, 140] on input "Obtain required Professional Development credit." at bounding box center [284, 142] width 10 height 17
radio input "true"
click at [1152, 274] on input "Submit feedback" at bounding box center [1173, 274] width 98 height 25
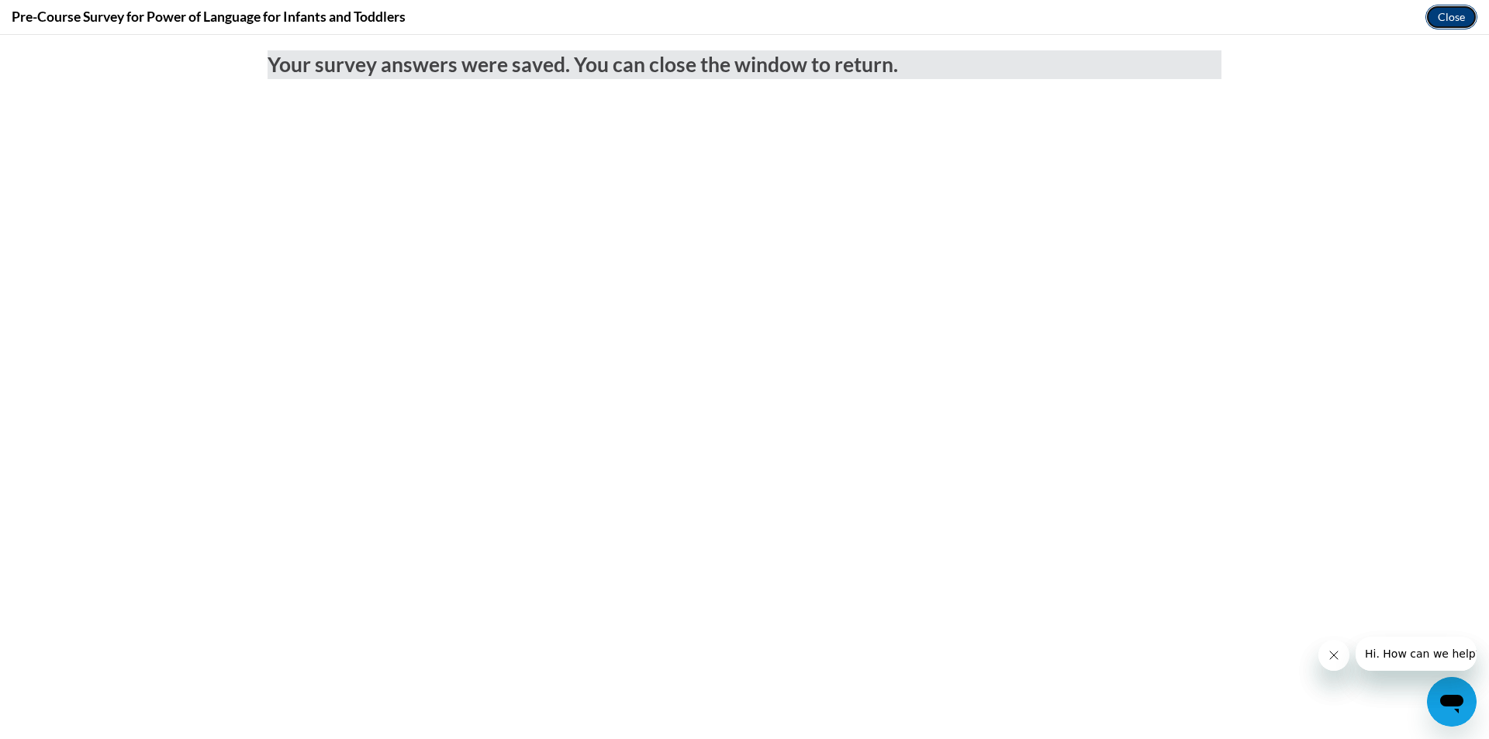
click at [1449, 16] on button "Close" at bounding box center [1451, 17] width 52 height 25
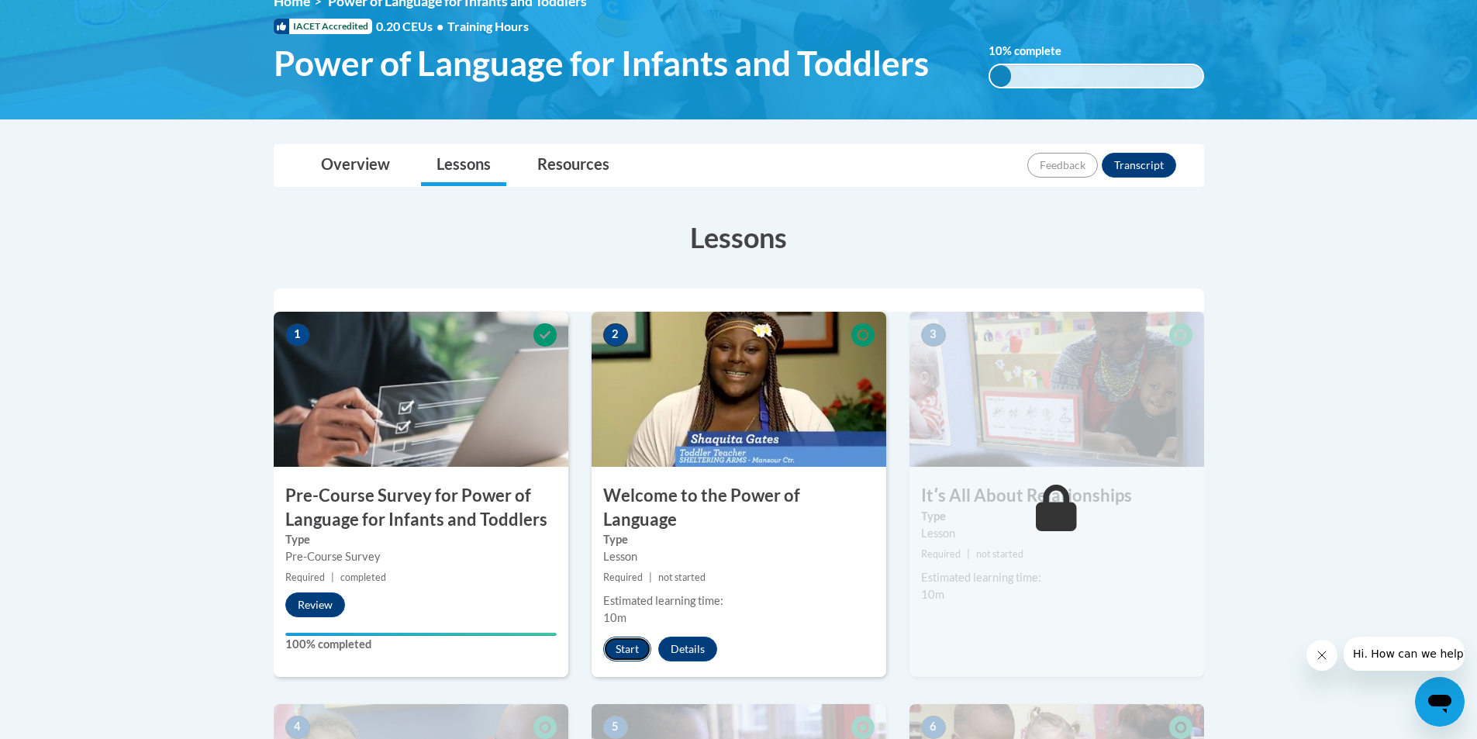
click at [620, 637] on button "Start" at bounding box center [627, 649] width 48 height 25
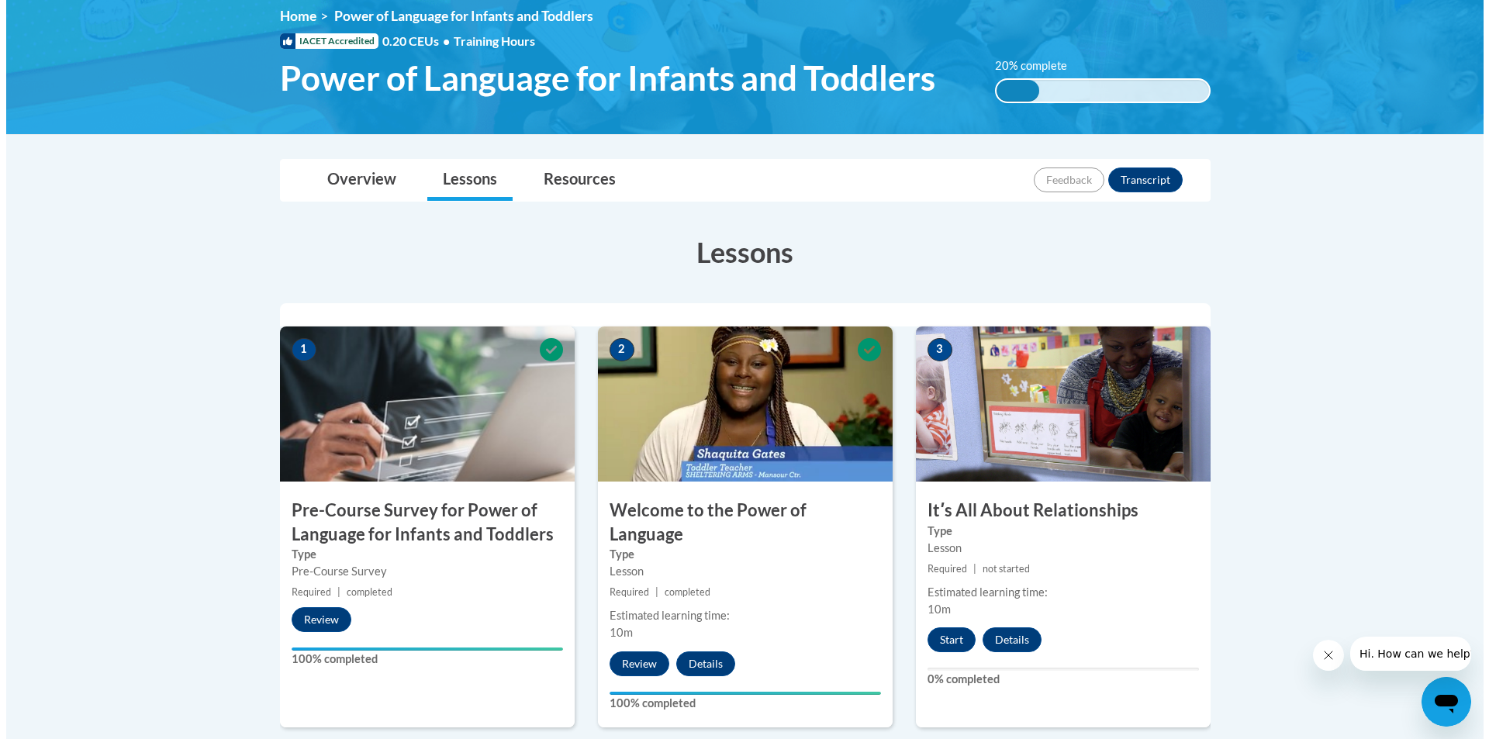
scroll to position [233, 0]
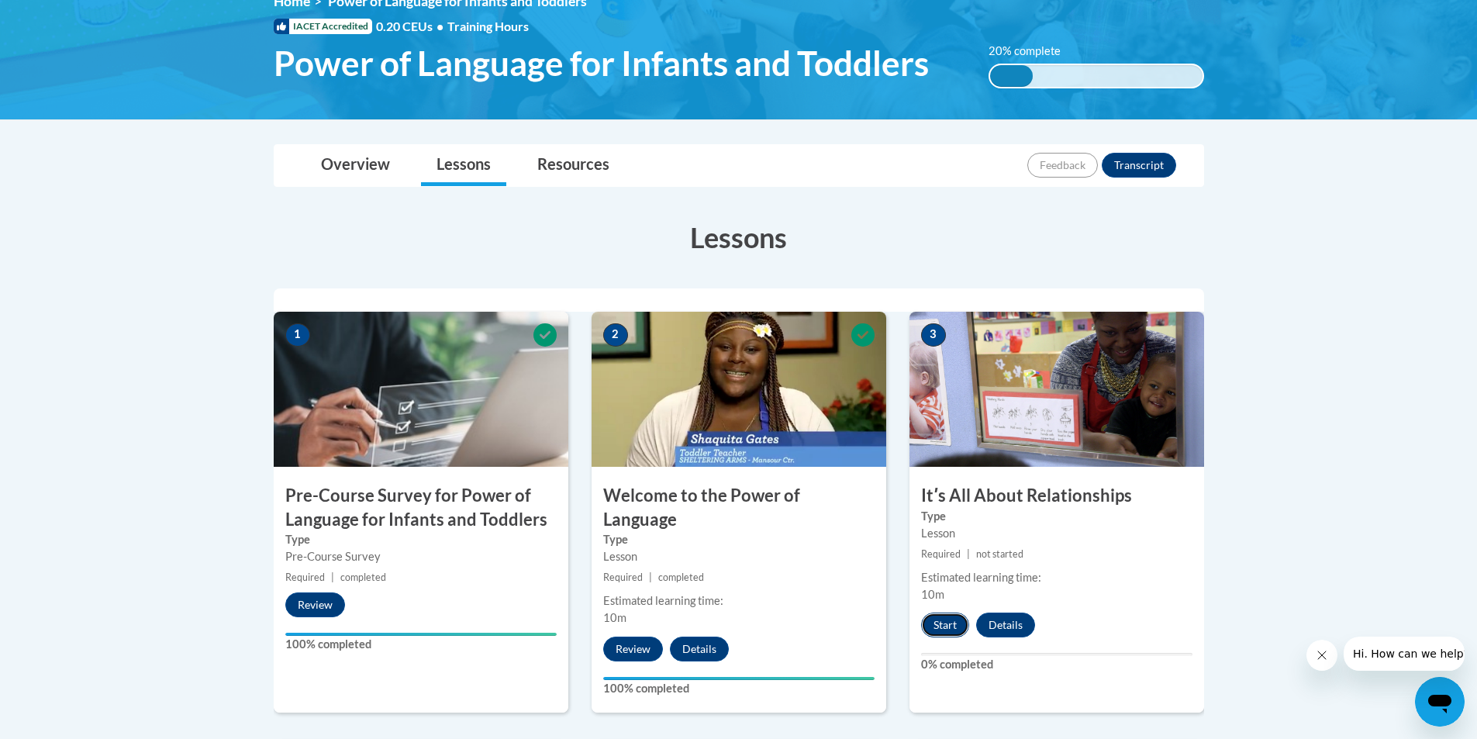
click at [931, 622] on button "Start" at bounding box center [945, 625] width 48 height 25
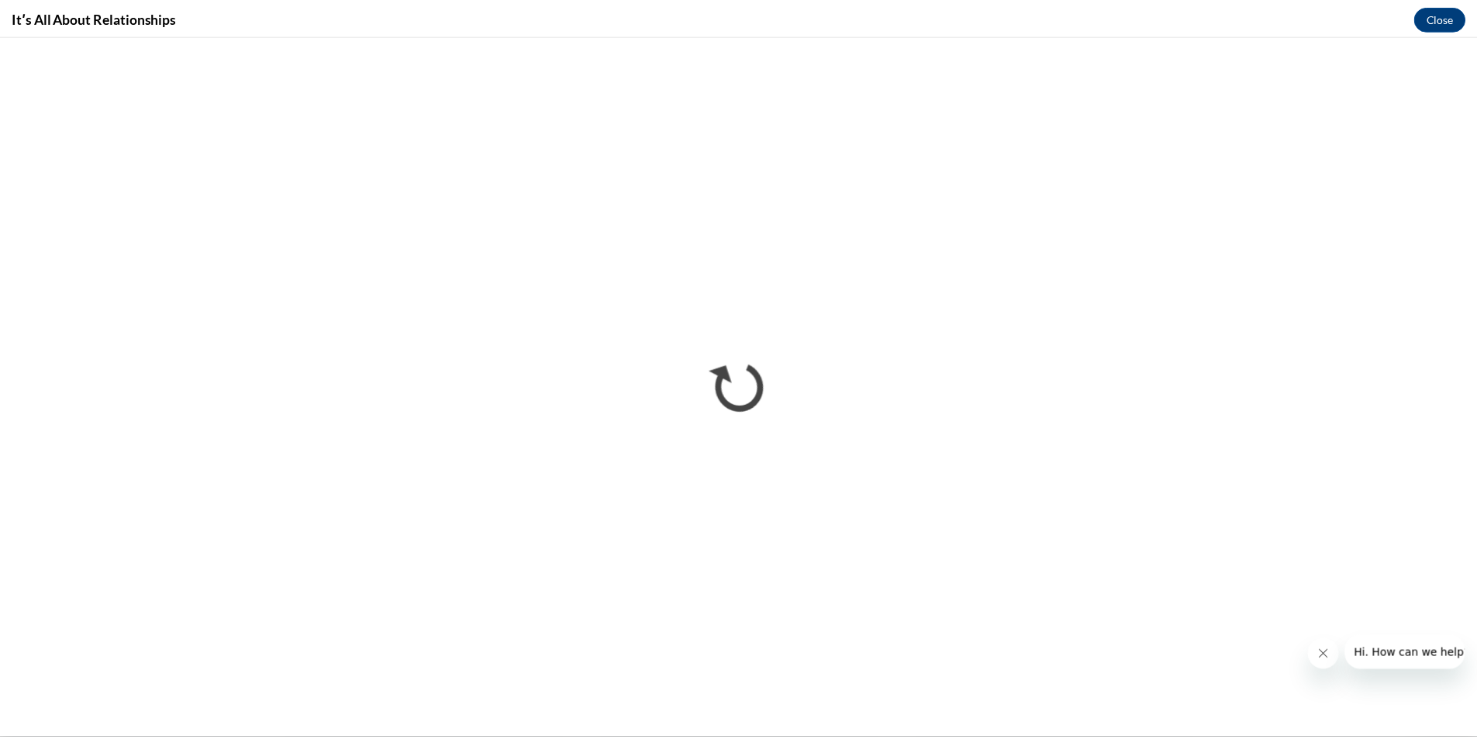
scroll to position [0, 0]
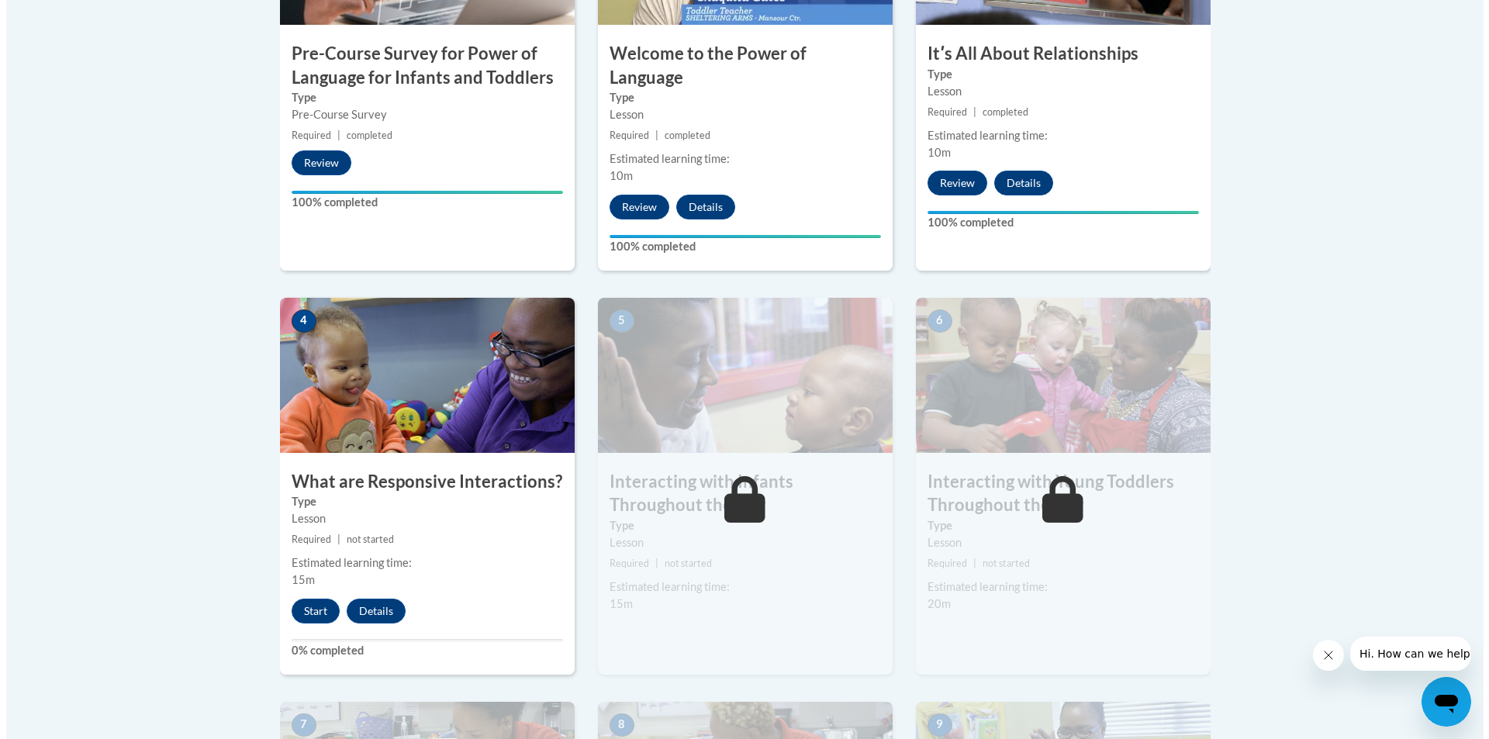
scroll to position [698, 0]
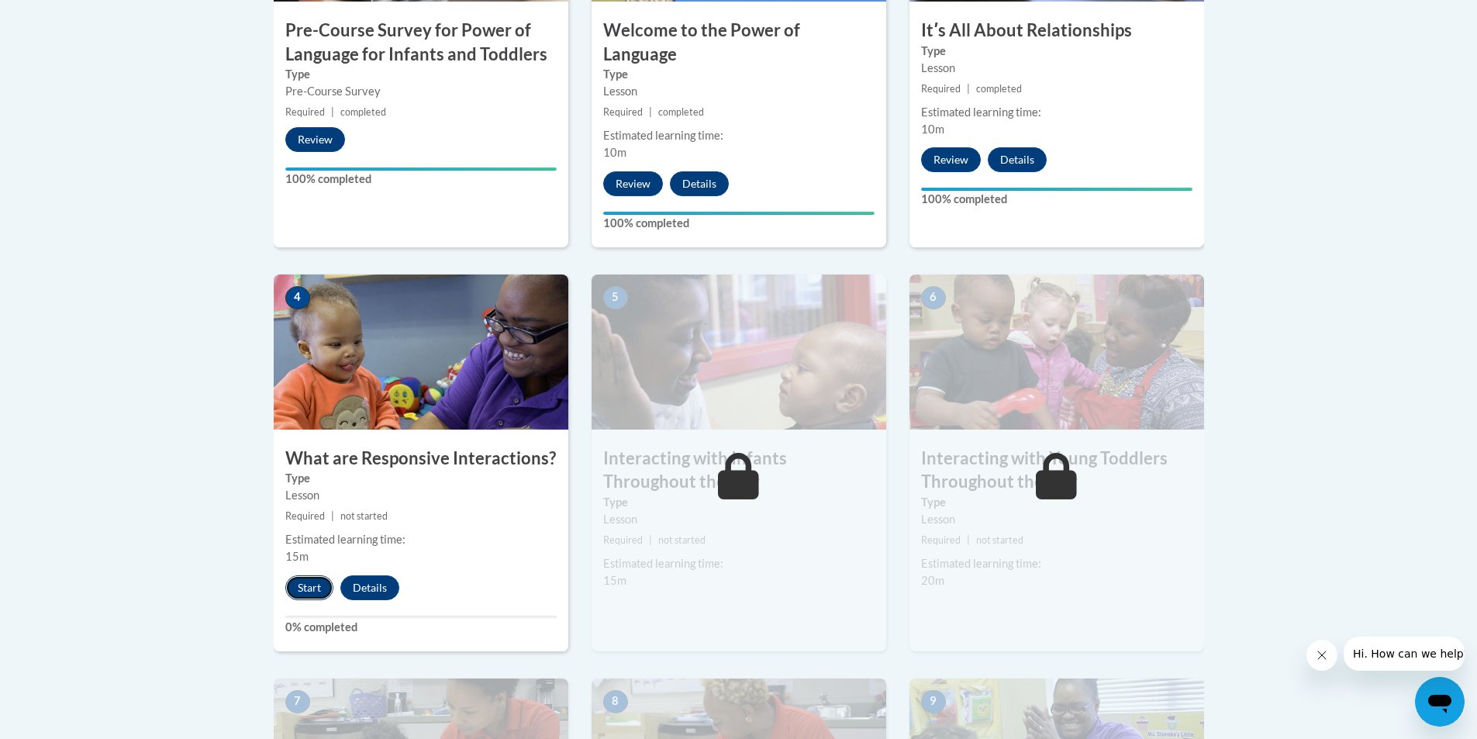
click at [313, 575] on button "Start" at bounding box center [309, 587] width 48 height 25
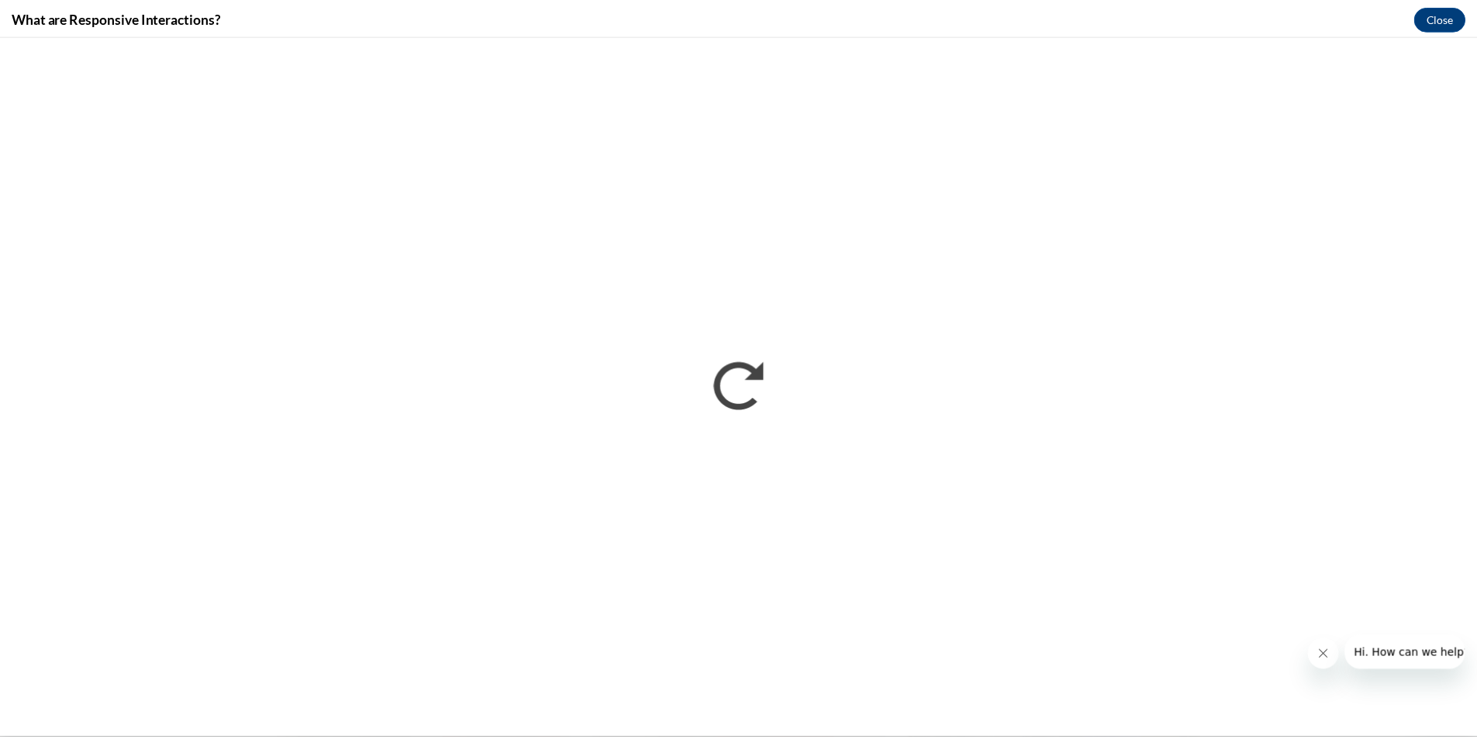
scroll to position [0, 0]
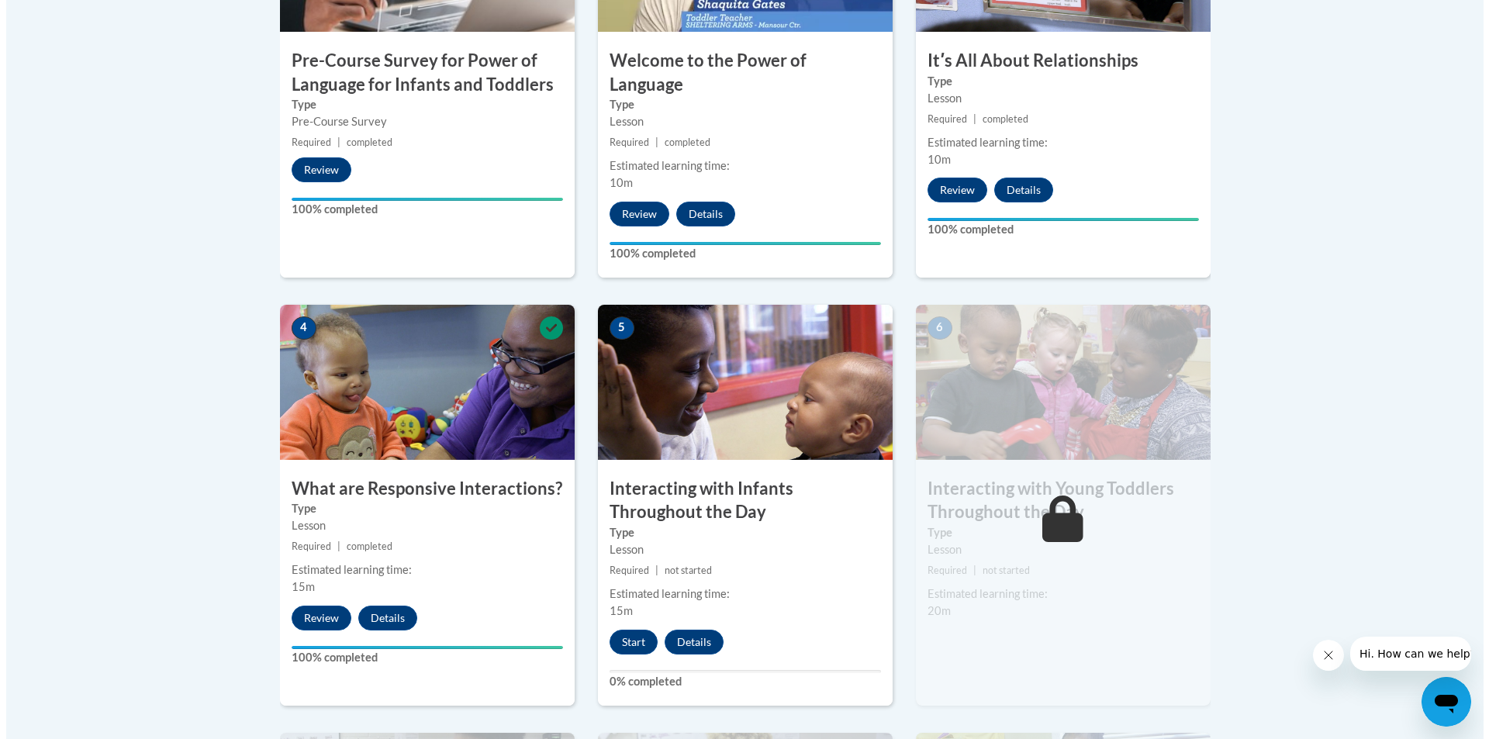
scroll to position [698, 0]
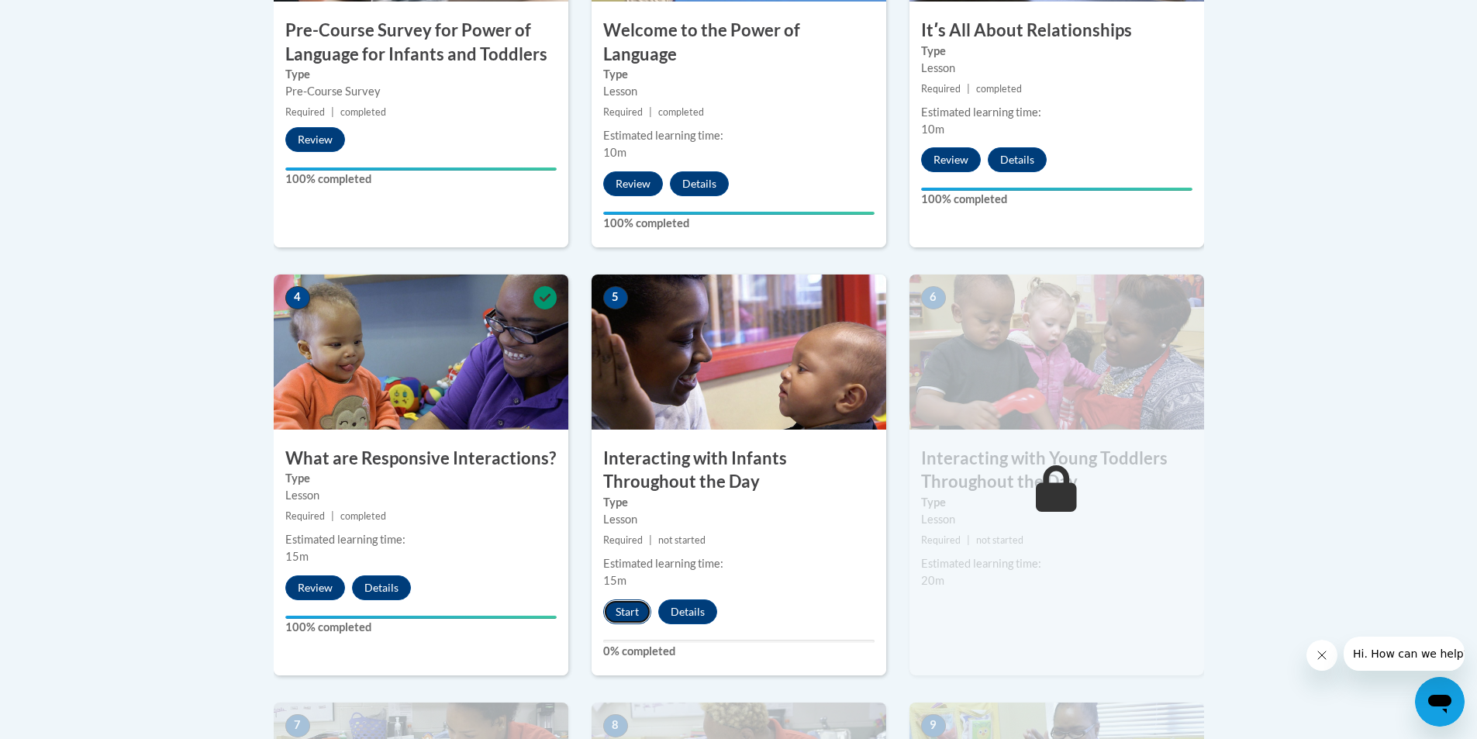
click at [616, 599] on button "Start" at bounding box center [627, 611] width 48 height 25
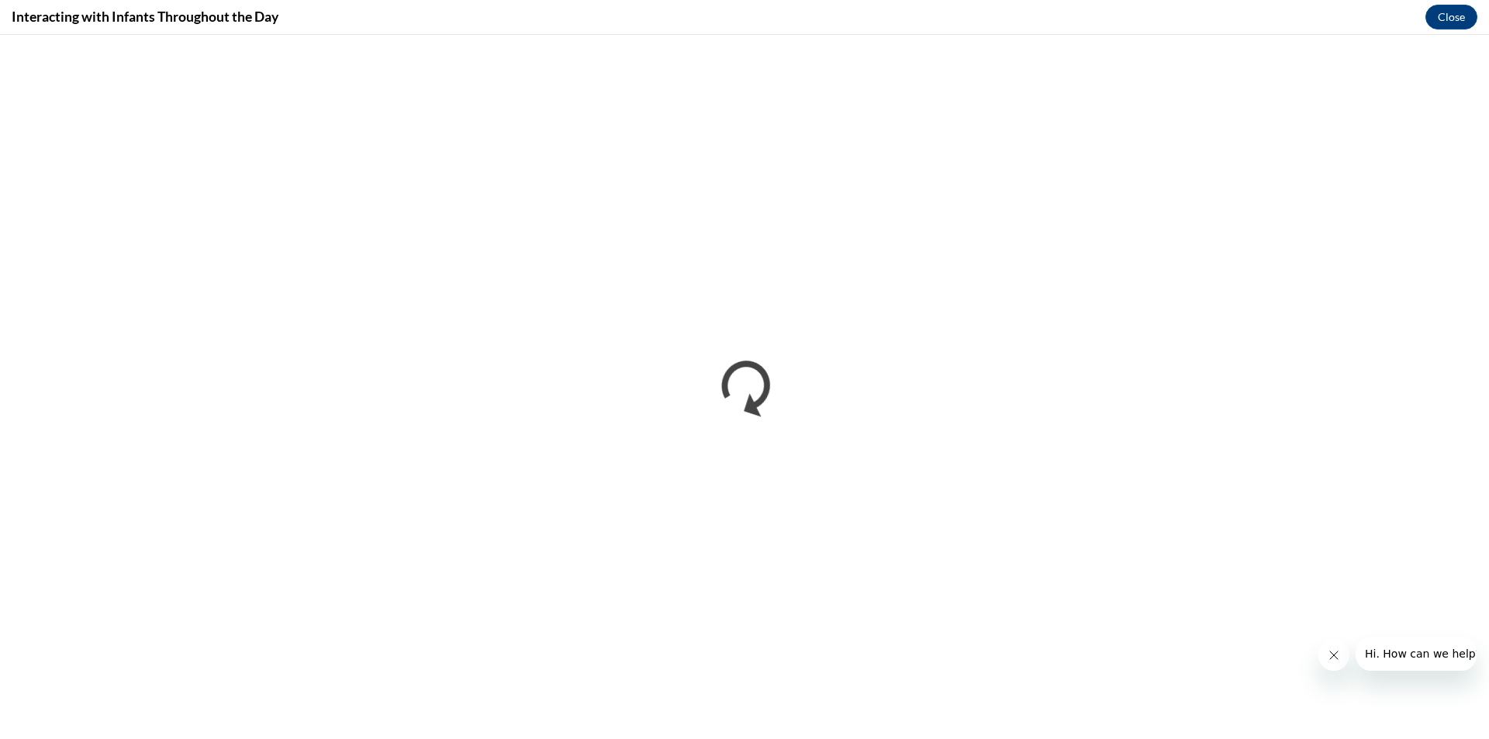
scroll to position [0, 0]
